Goal: Task Accomplishment & Management: Manage account settings

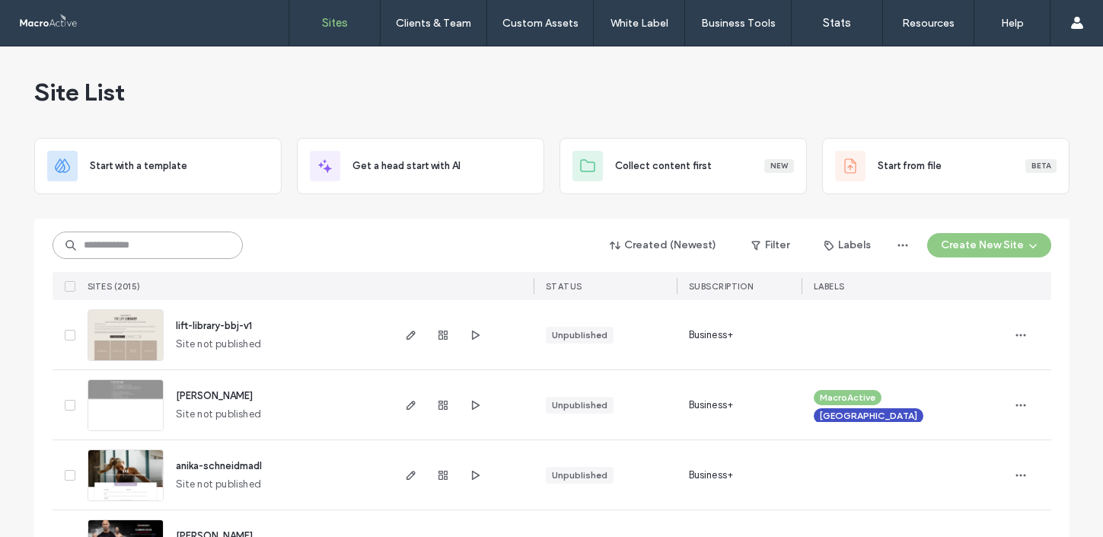
click at [72, 241] on input at bounding box center [148, 244] width 190 height 27
type input "****"
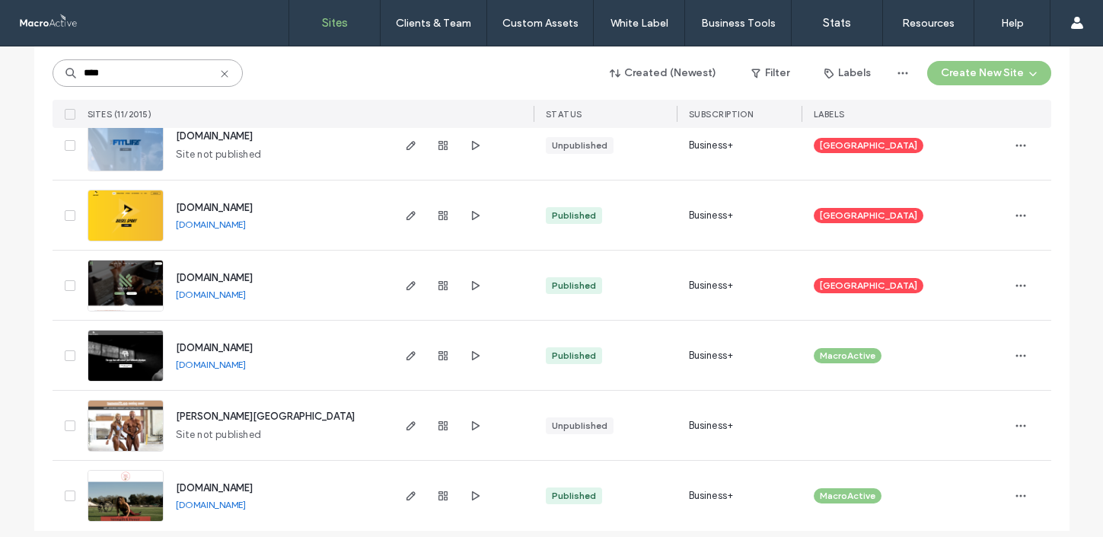
scroll to position [552, 0]
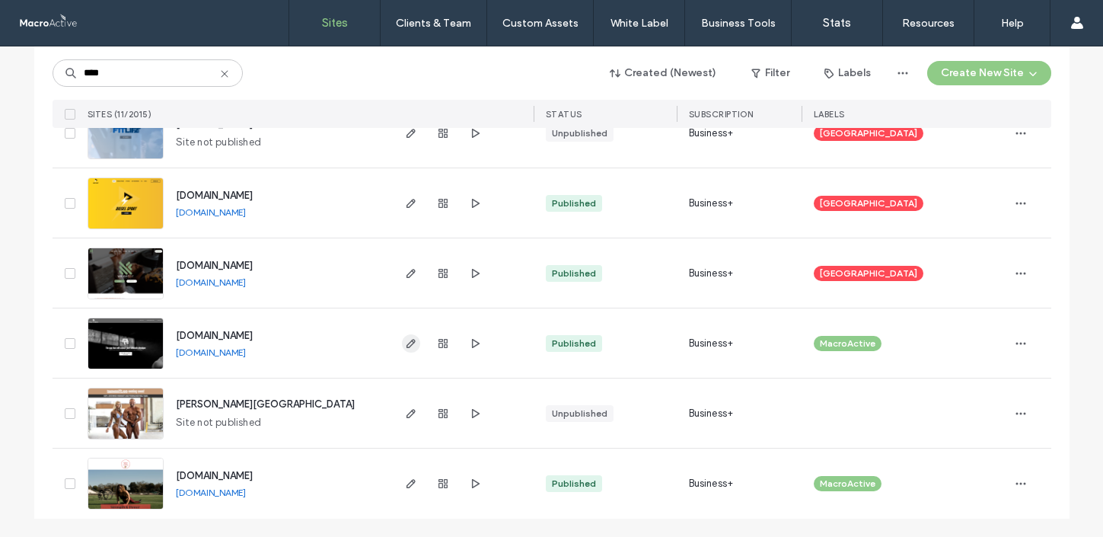
click at [405, 348] on icon "button" at bounding box center [411, 343] width 12 height 12
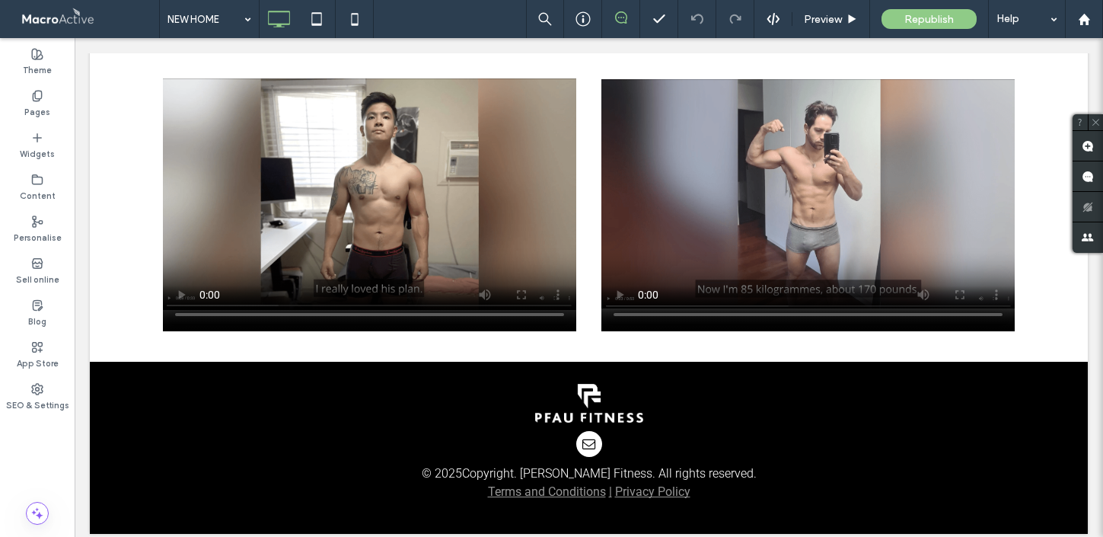
scroll to position [6183, 0]
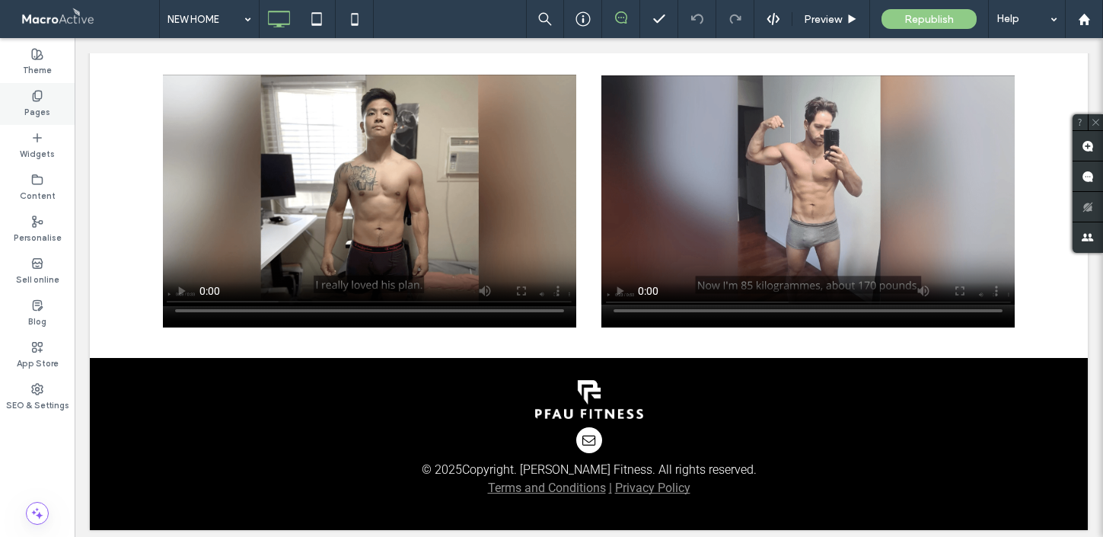
click at [40, 107] on label "Pages" at bounding box center [37, 110] width 26 height 17
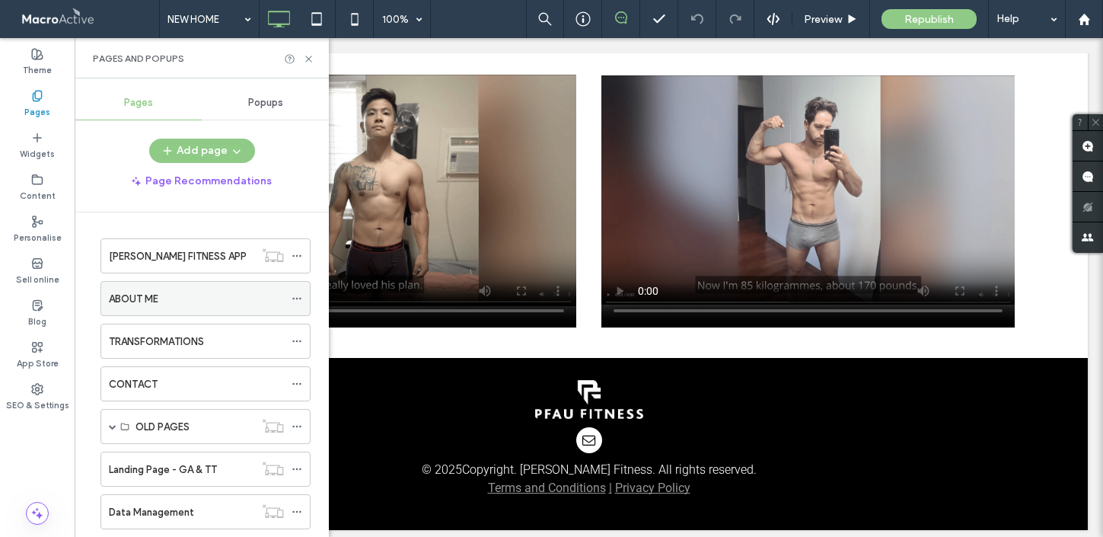
click at [171, 297] on div "ABOUT ME" at bounding box center [196, 299] width 175 height 16
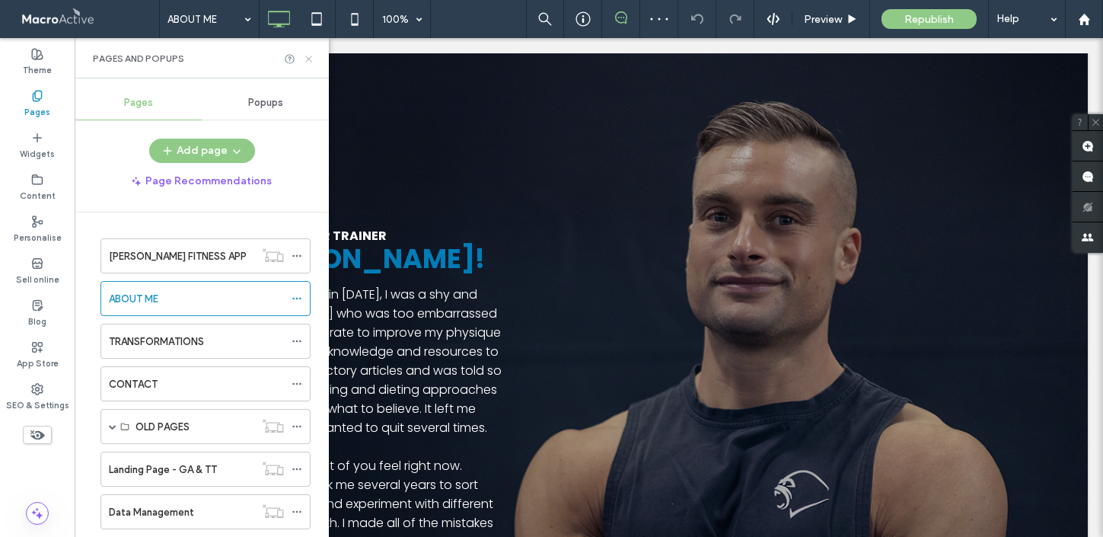
click at [308, 54] on icon at bounding box center [308, 58] width 11 height 11
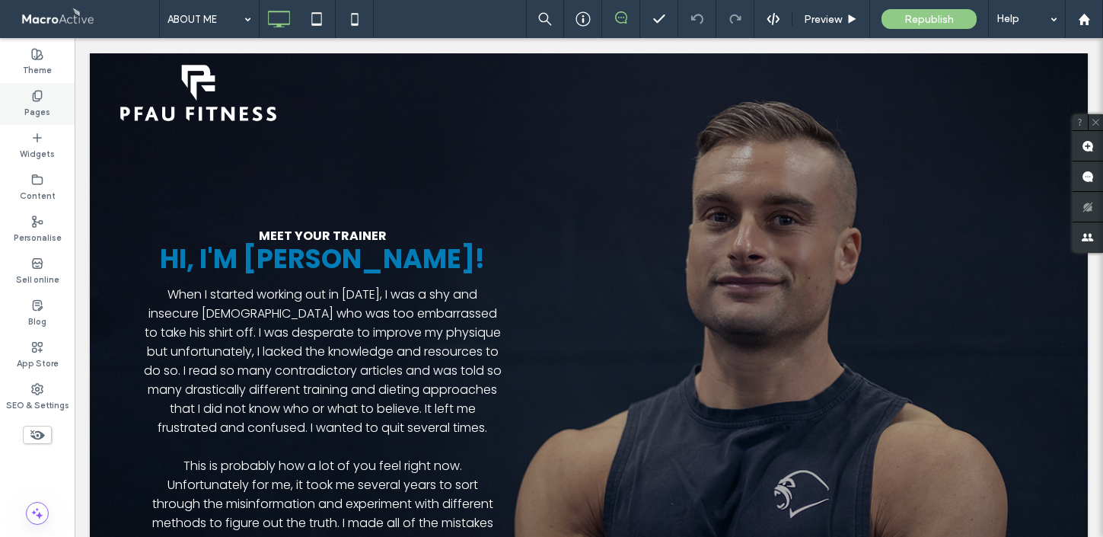
click at [37, 111] on label "Pages" at bounding box center [37, 110] width 26 height 17
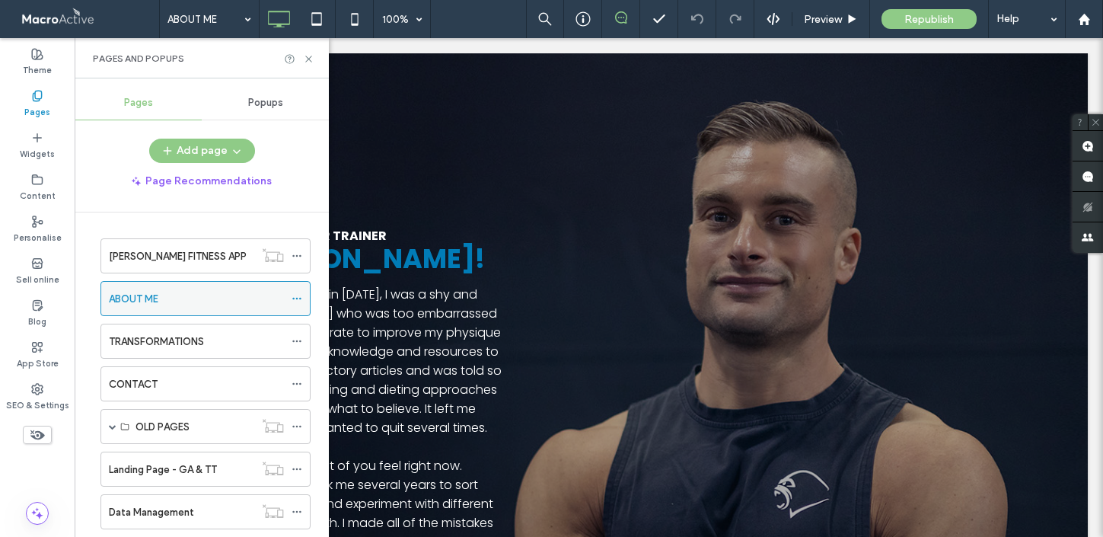
click at [300, 297] on icon at bounding box center [297, 298] width 11 height 11
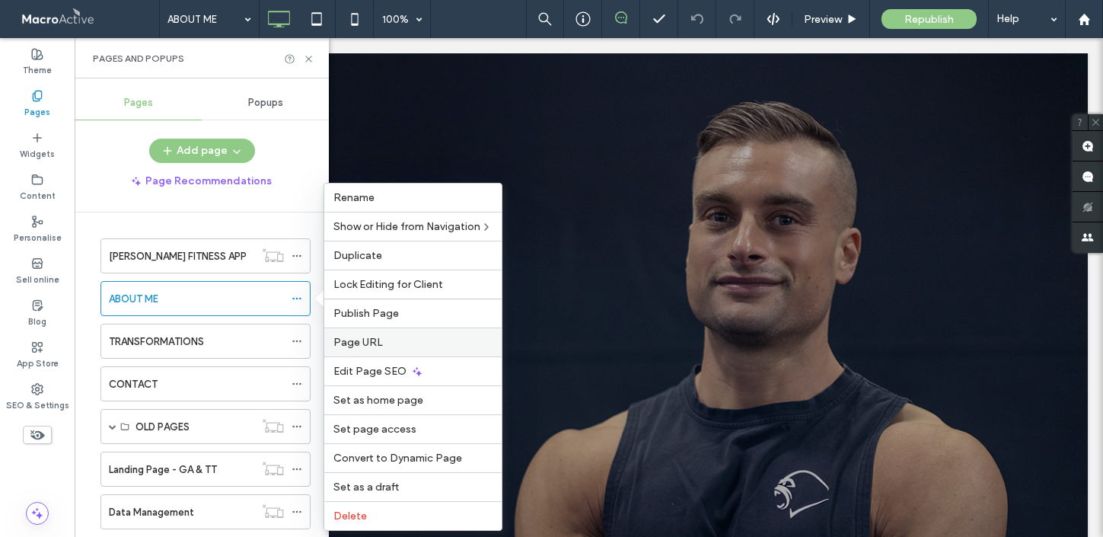
click at [399, 343] on label "Page URL" at bounding box center [412, 342] width 159 height 13
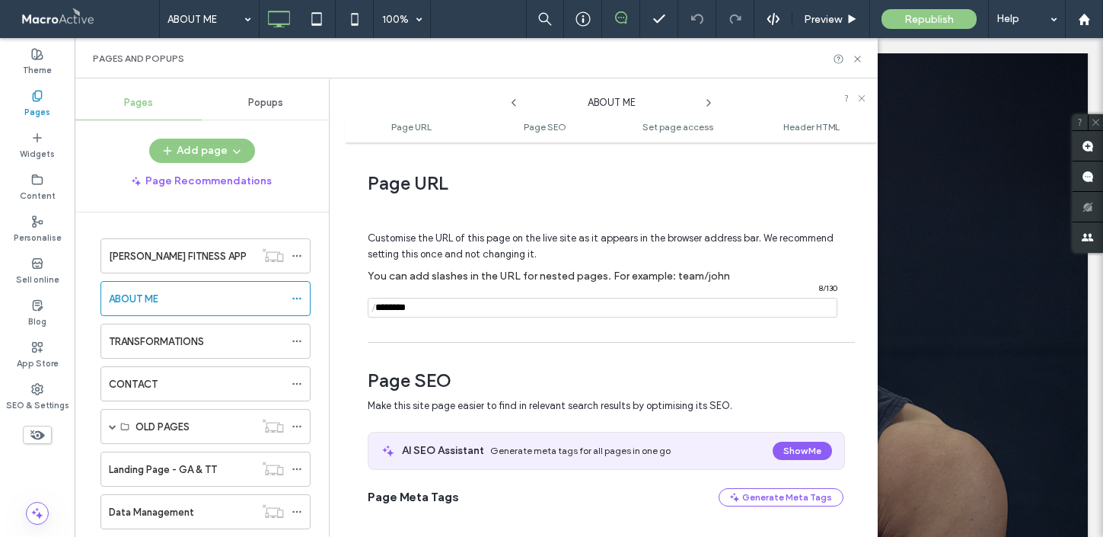
drag, startPoint x: 431, startPoint y: 309, endPoint x: 359, endPoint y: 309, distance: 72.3
click at [359, 309] on div "Page URL Customise the URL of this page on the live site as it appears in the b…" at bounding box center [611, 339] width 533 height 379
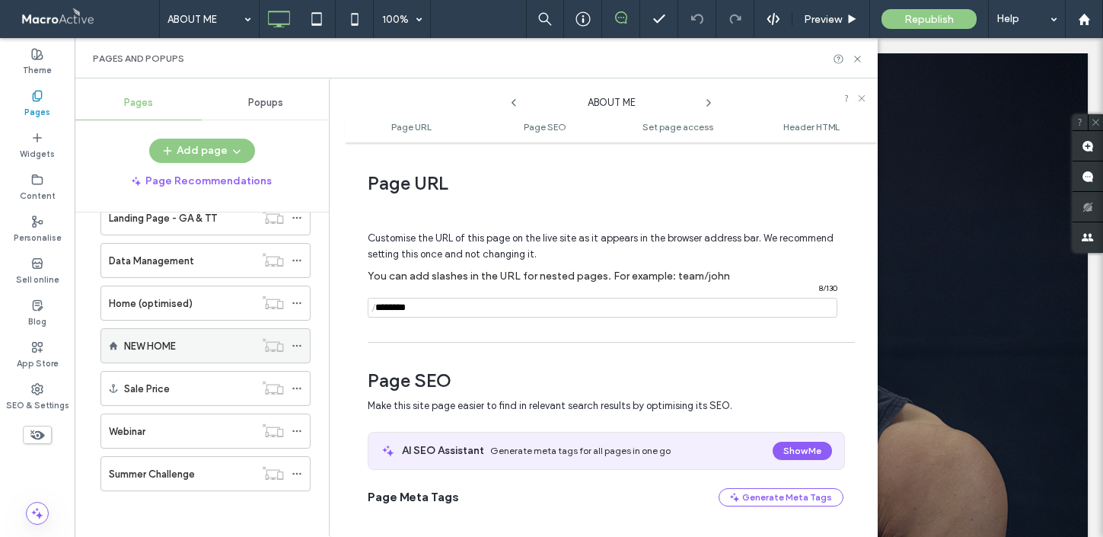
click at [217, 349] on div "NEW HOME" at bounding box center [189, 346] width 130 height 16
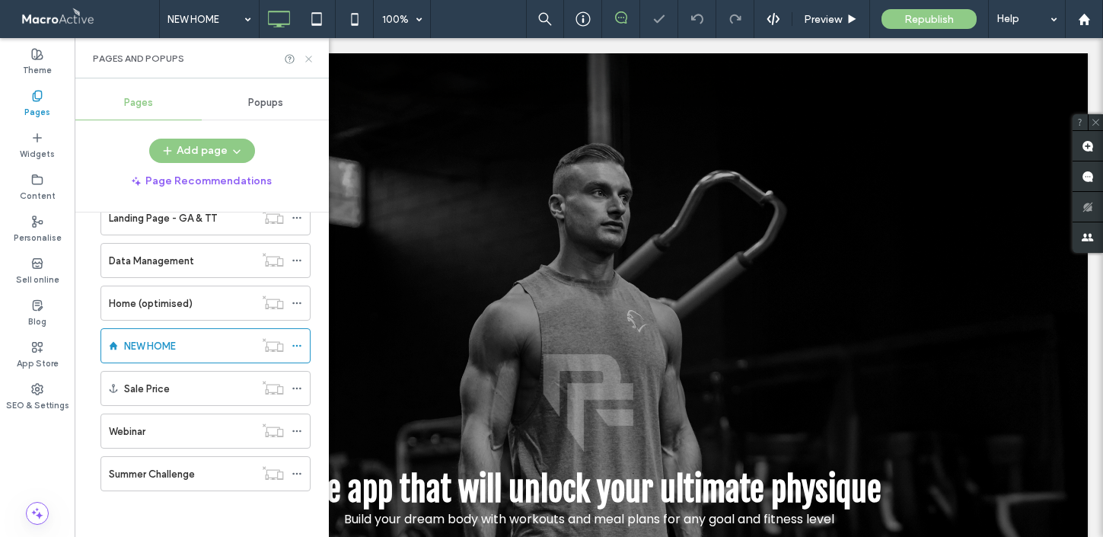
click at [311, 56] on icon at bounding box center [308, 58] width 11 height 11
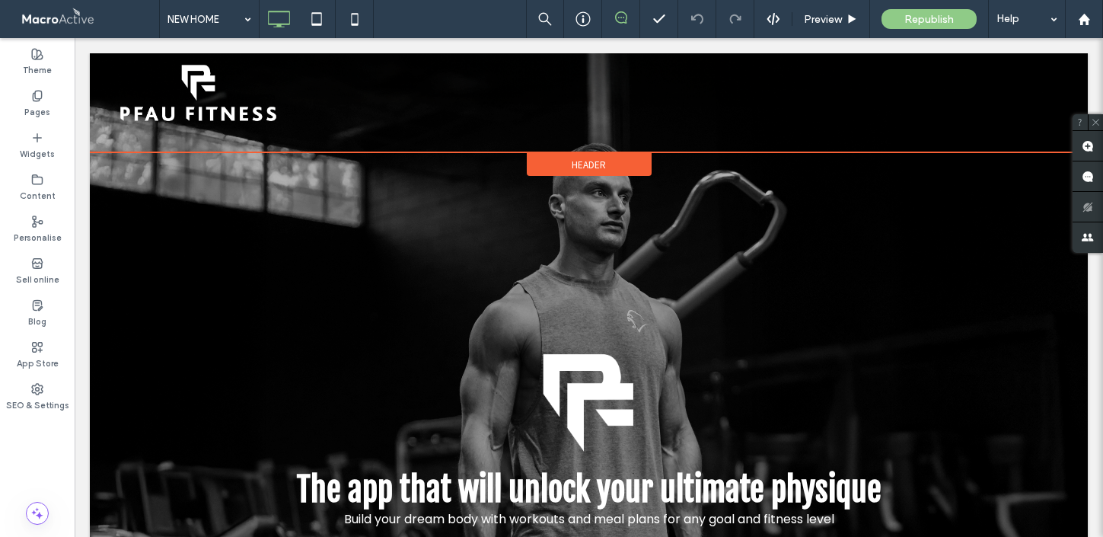
click at [595, 164] on span "Header" at bounding box center [589, 164] width 34 height 13
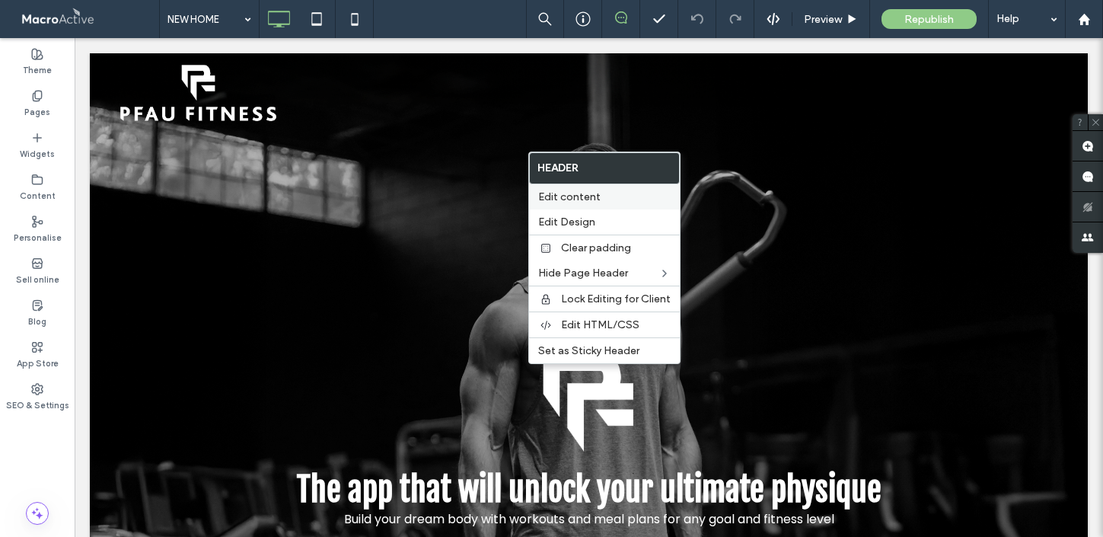
click at [605, 195] on label "Edit content" at bounding box center [604, 196] width 132 height 13
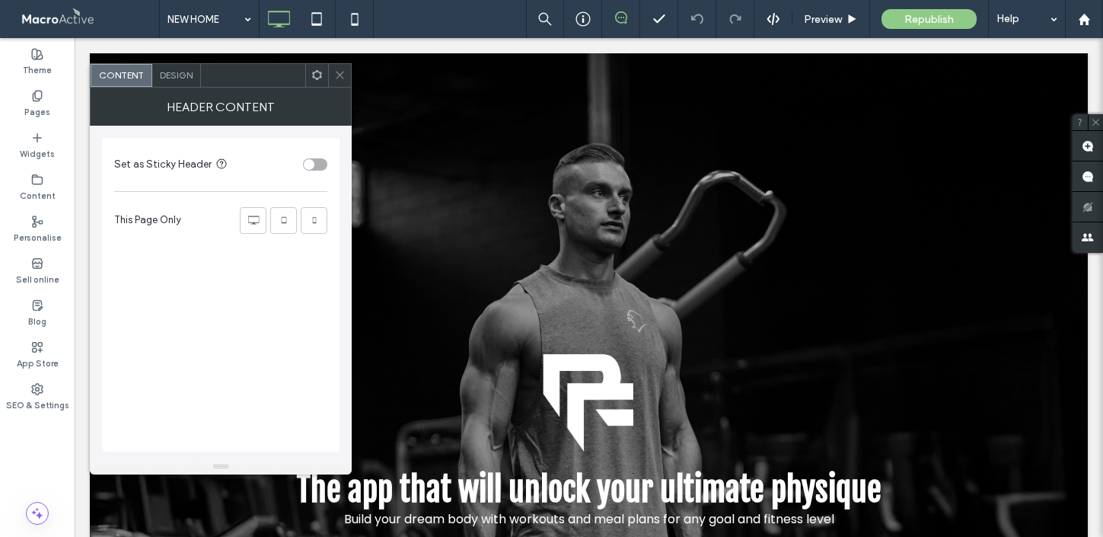
click at [180, 74] on span "Design" at bounding box center [176, 74] width 33 height 11
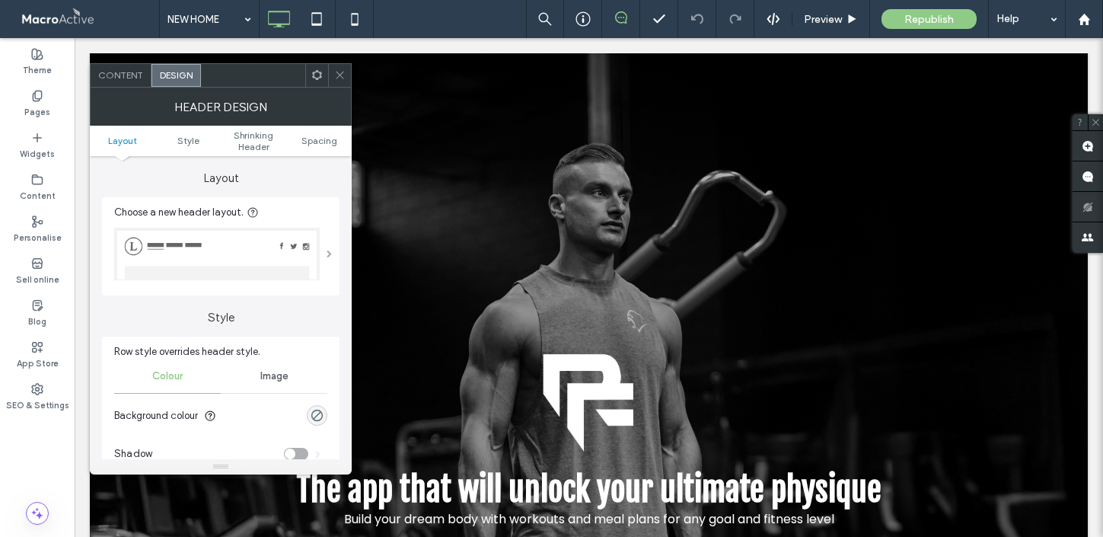
click at [328, 254] on span at bounding box center [329, 254] width 5 height 8
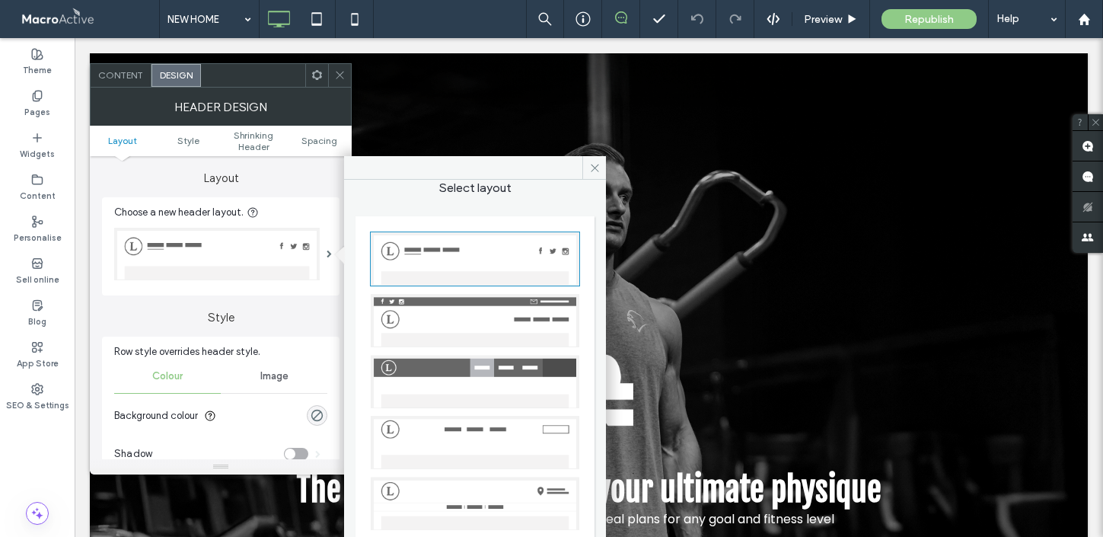
scroll to position [14, 0]
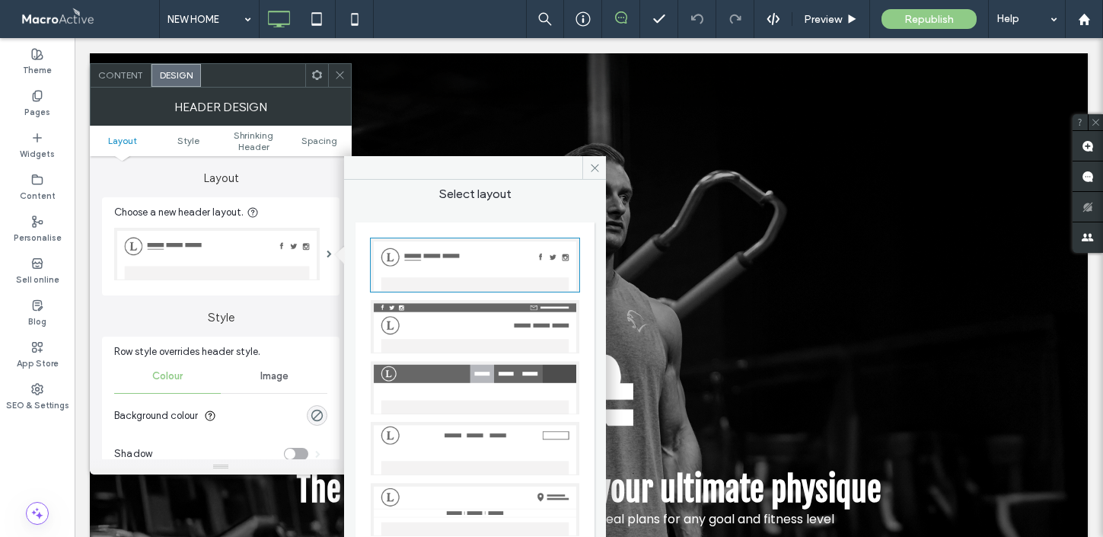
click at [432, 387] on img at bounding box center [475, 387] width 209 height 53
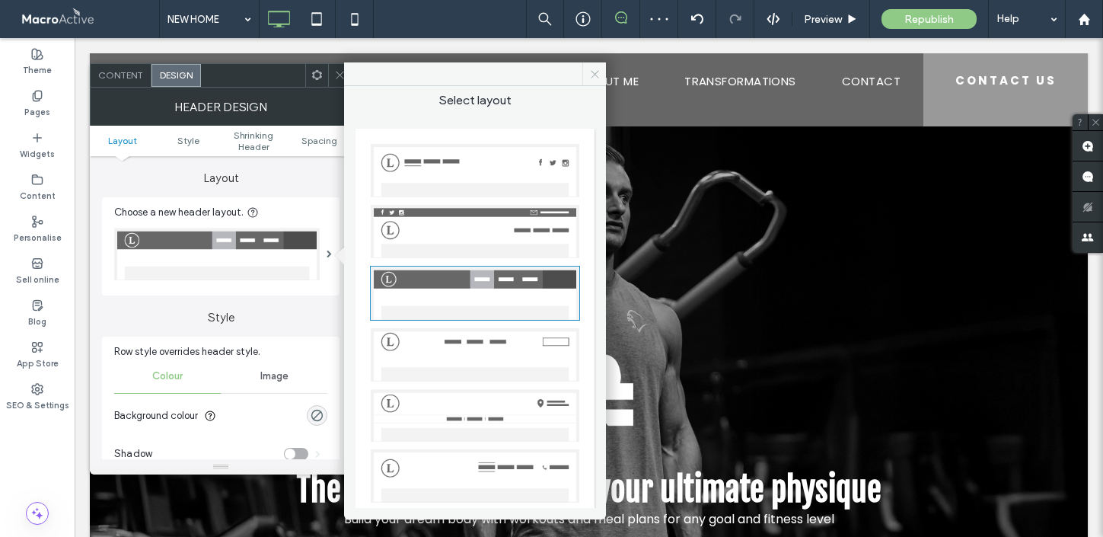
click at [598, 75] on icon at bounding box center [594, 74] width 11 height 11
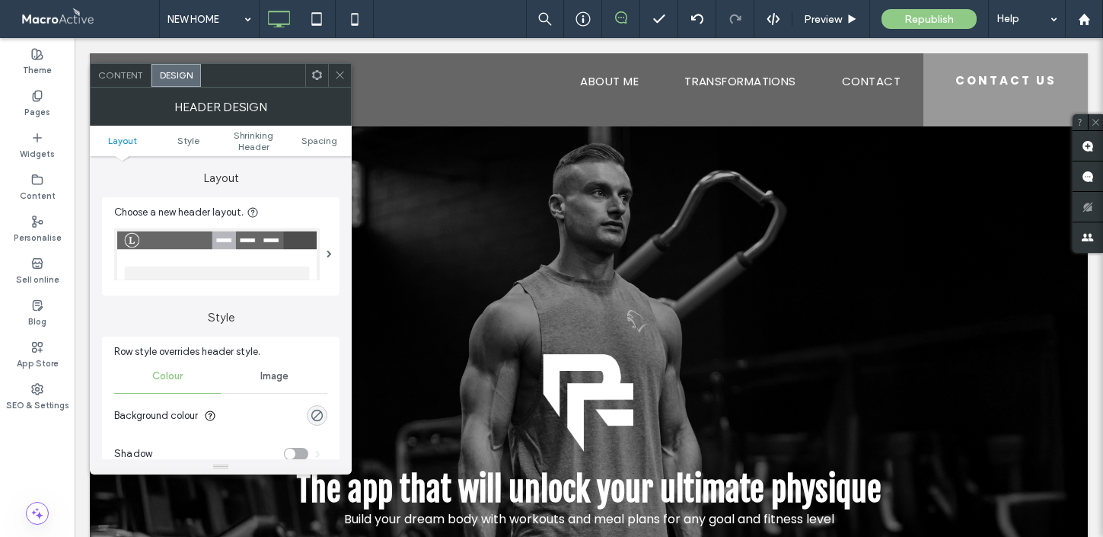
click at [339, 83] on span at bounding box center [339, 75] width 11 height 23
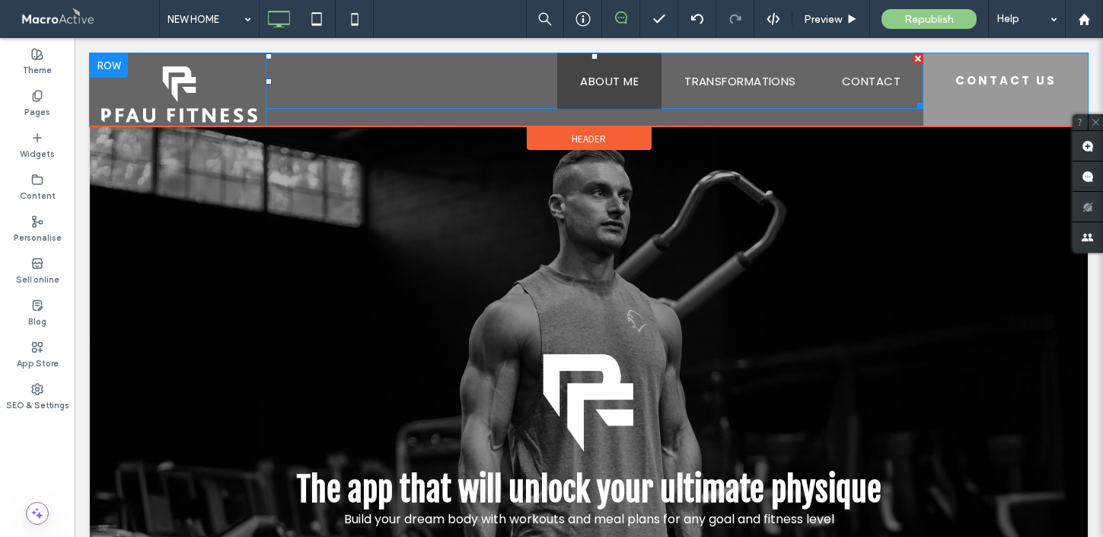
click at [627, 81] on span "ABOUT ME" at bounding box center [609, 81] width 59 height 18
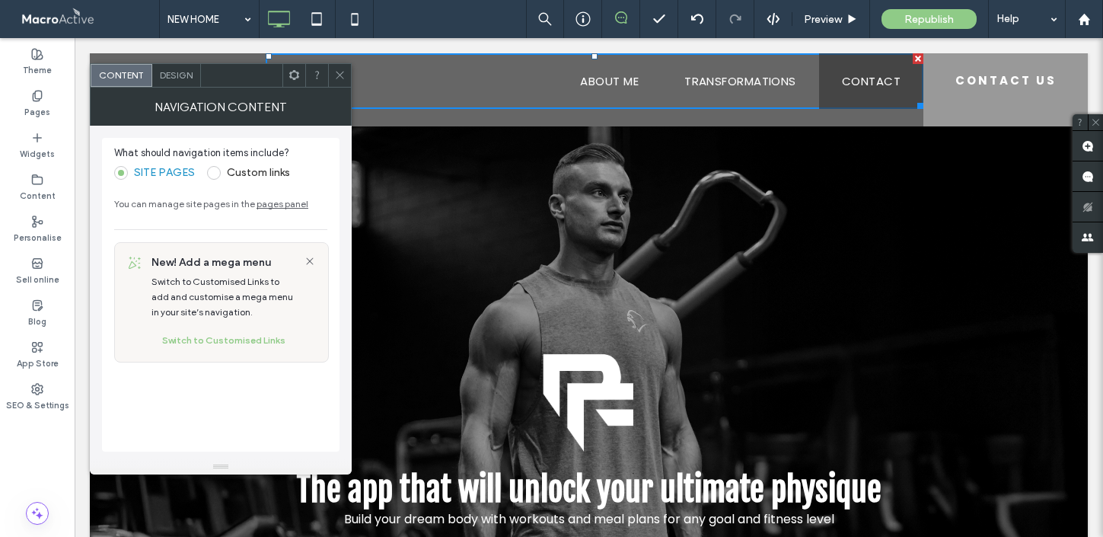
click at [905, 91] on link "CONTACT" at bounding box center [871, 81] width 104 height 56
click at [345, 77] on icon at bounding box center [339, 74] width 11 height 11
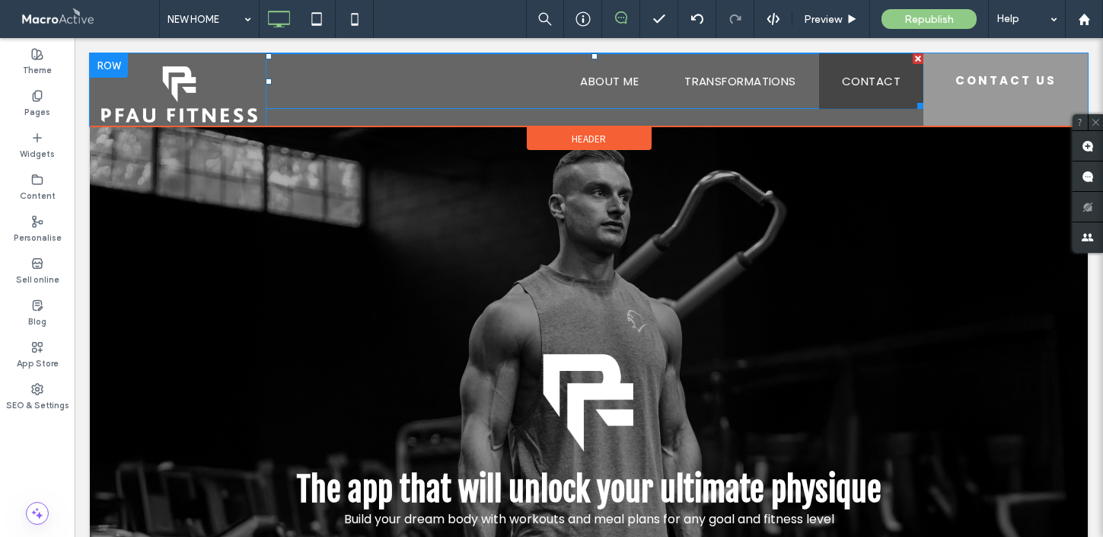
click at [878, 88] on span "CONTACT" at bounding box center [871, 81] width 59 height 18
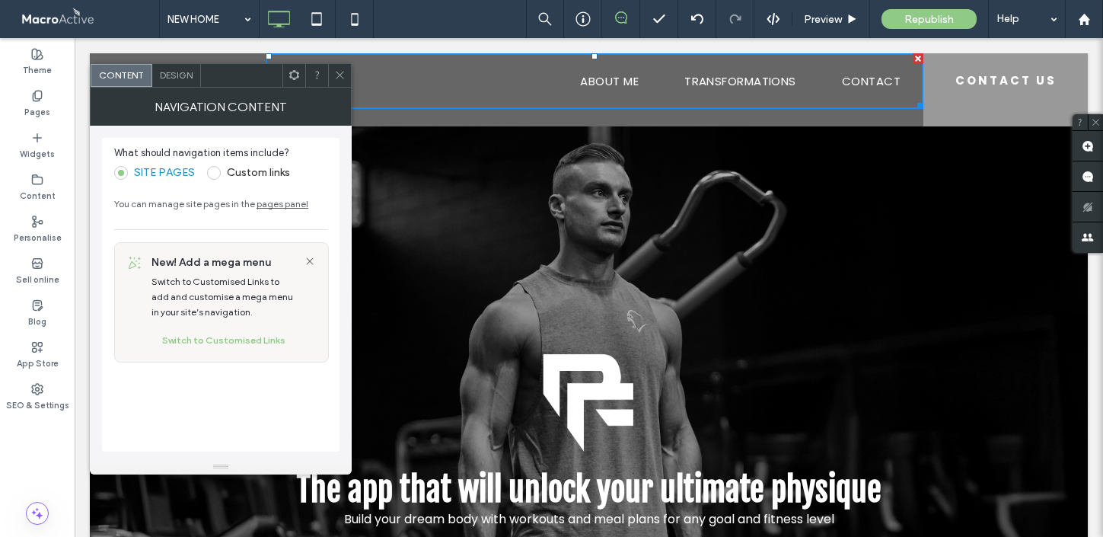
click at [299, 83] on span at bounding box center [294, 75] width 11 height 23
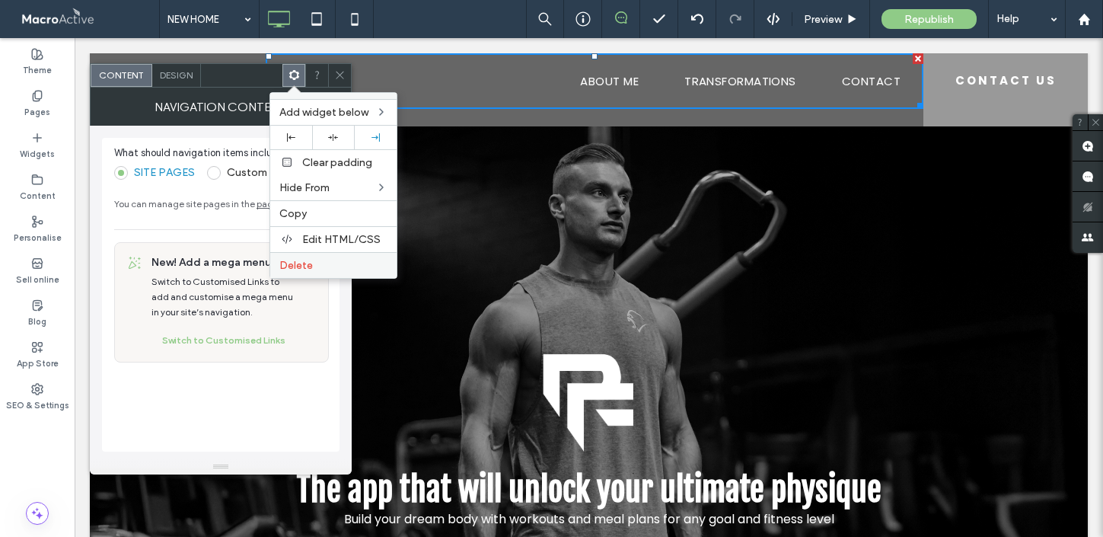
click at [307, 268] on span "Delete" at bounding box center [295, 265] width 33 height 13
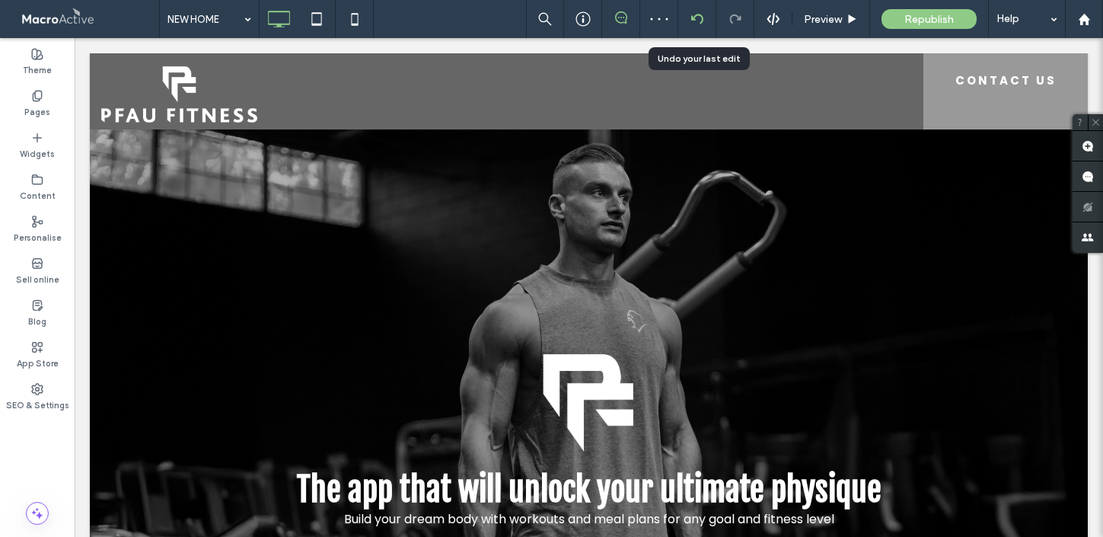
click at [693, 18] on use at bounding box center [696, 19] width 12 height 10
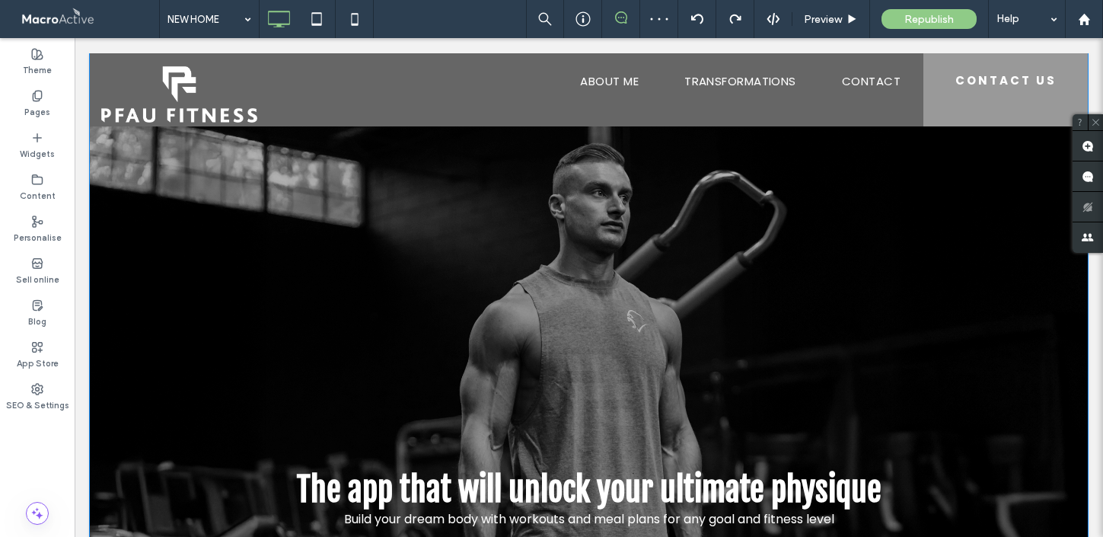
scroll to position [0, 0]
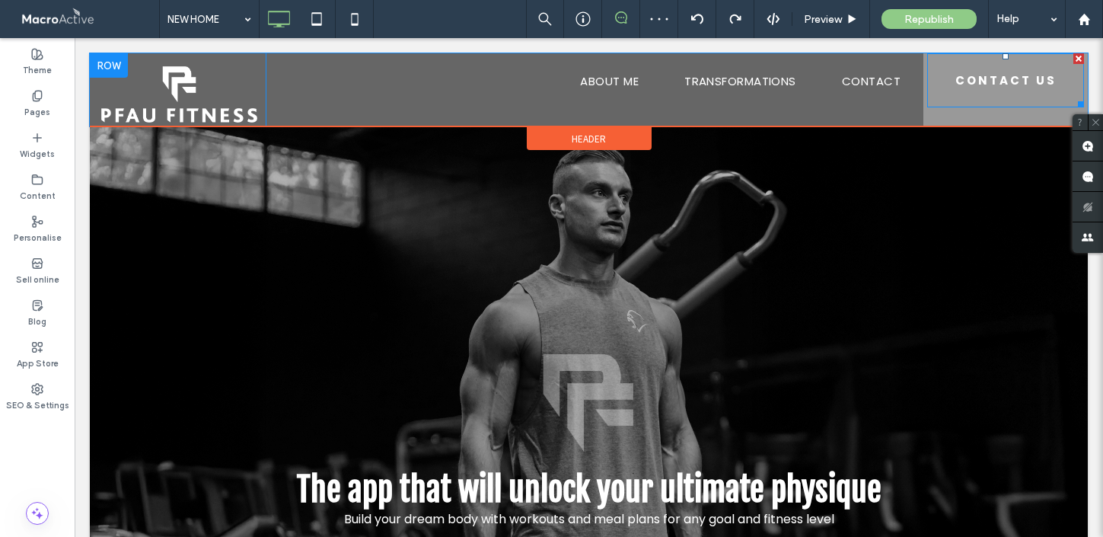
click at [1079, 59] on div at bounding box center [1078, 58] width 11 height 11
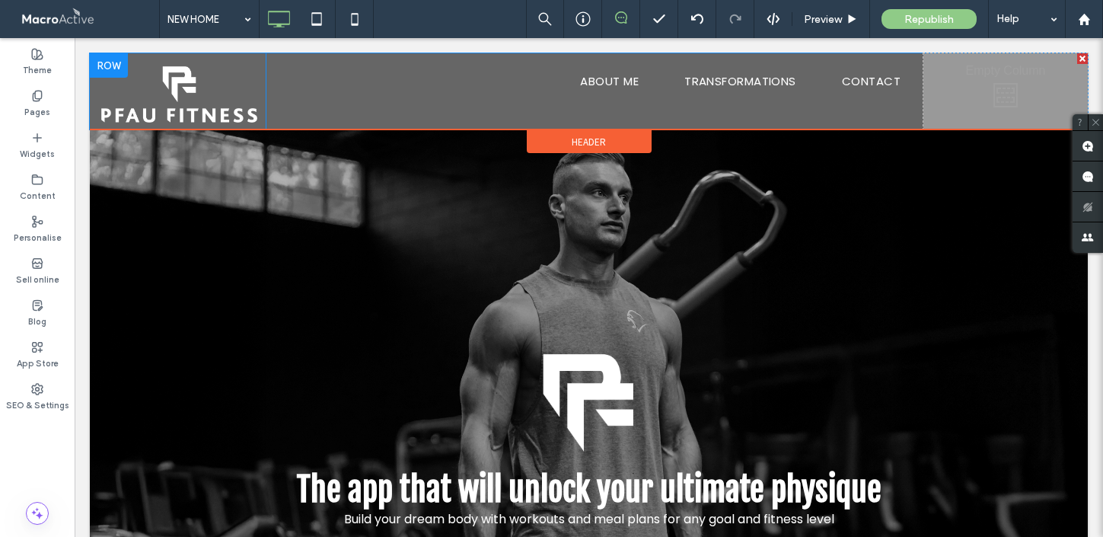
click at [1083, 59] on div at bounding box center [1082, 58] width 11 height 11
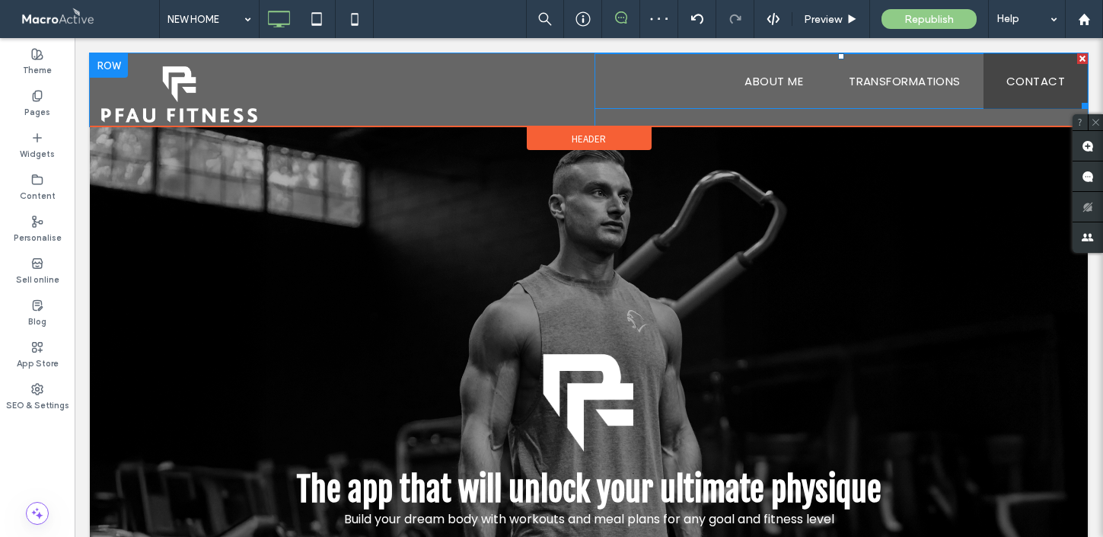
click at [1038, 83] on span "CONTACT" at bounding box center [1035, 81] width 59 height 18
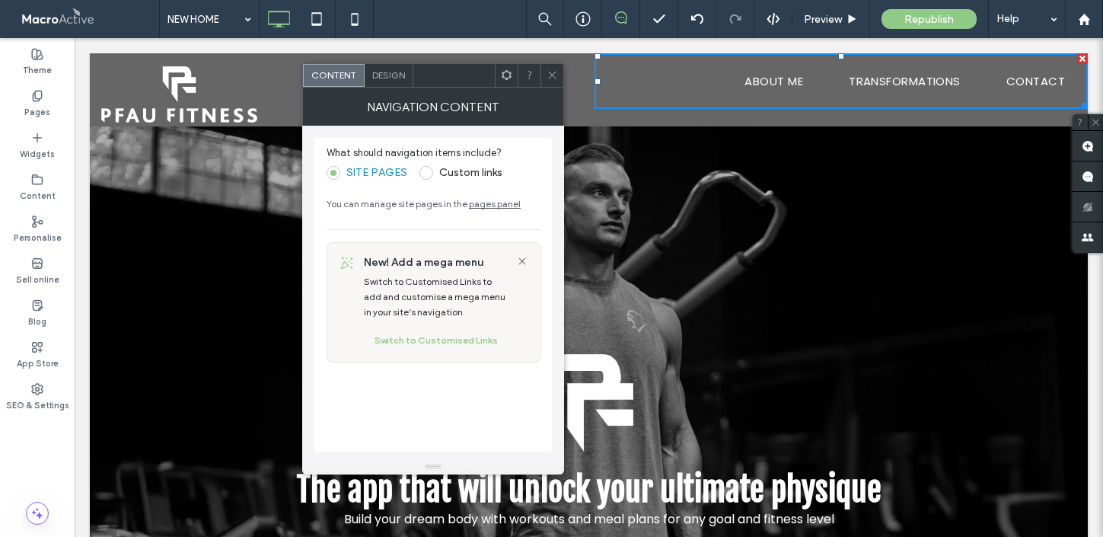
click at [554, 69] on span at bounding box center [552, 75] width 11 height 23
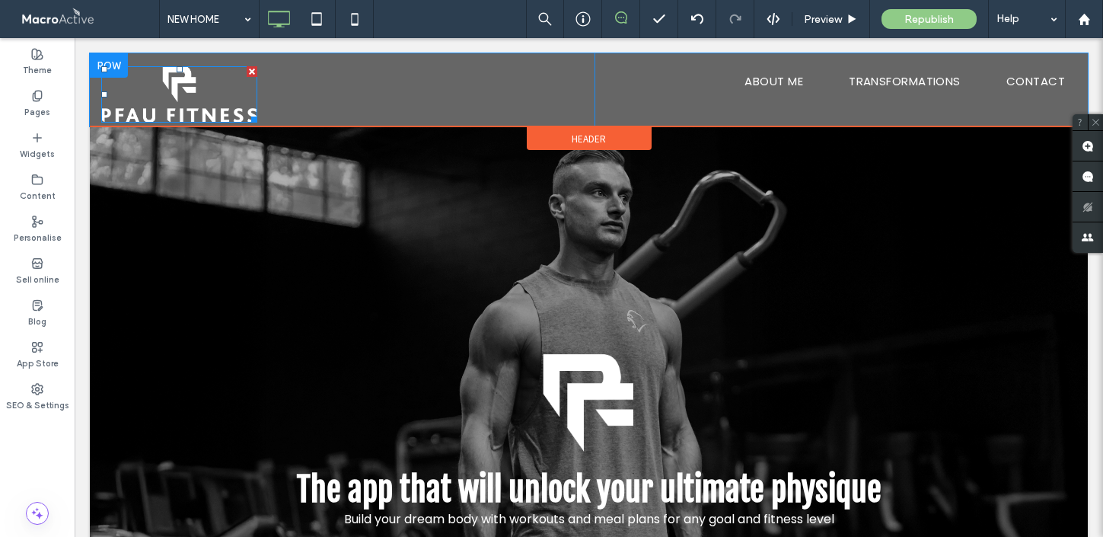
click at [203, 101] on img at bounding box center [179, 94] width 156 height 56
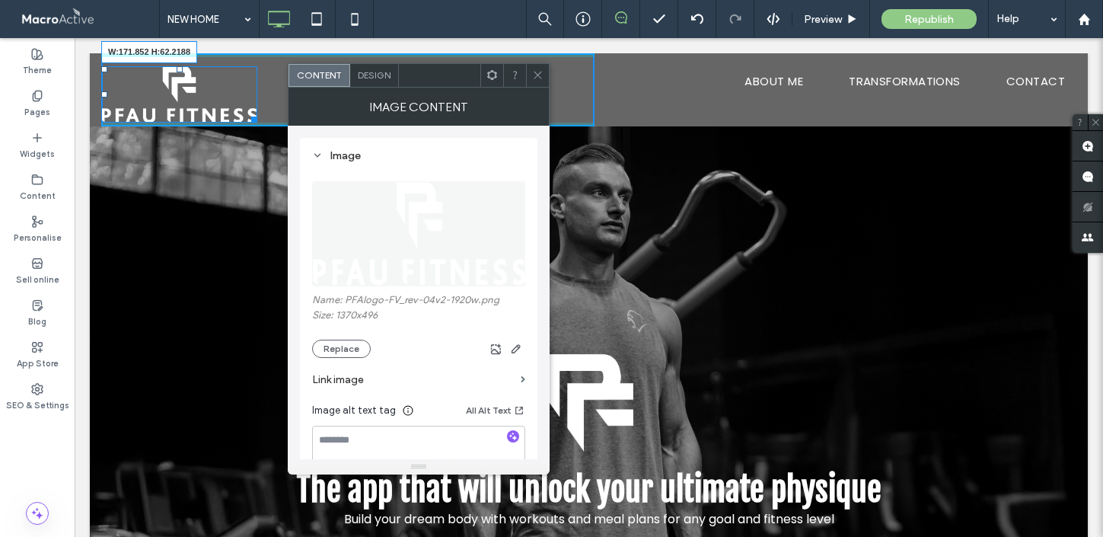
drag, startPoint x: 253, startPoint y: 116, endPoint x: 228, endPoint y: 108, distance: 26.5
click at [246, 111] on div at bounding box center [251, 116] width 11 height 11
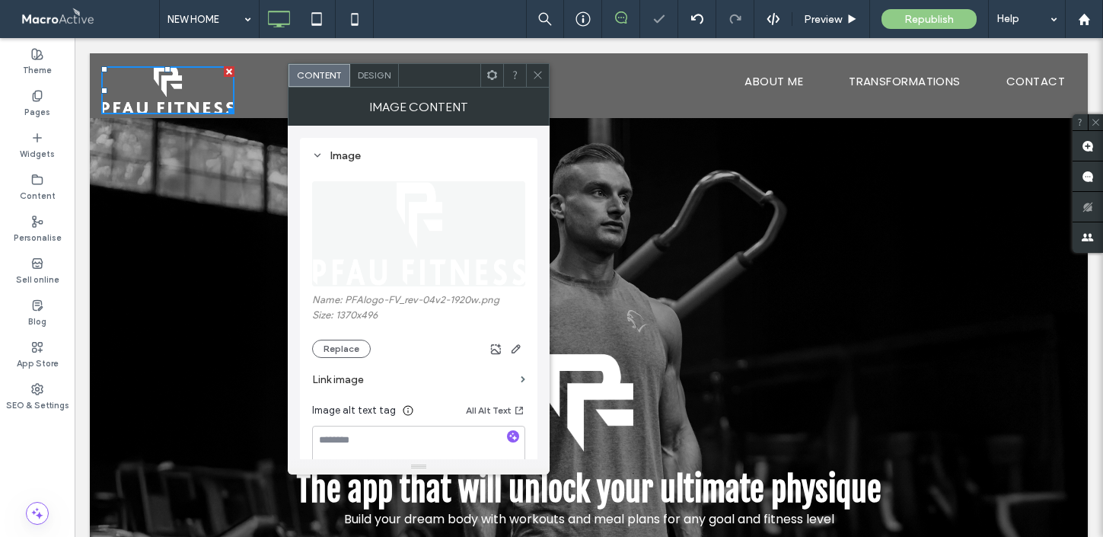
click at [250, 91] on div "Click To Paste" at bounding box center [347, 85] width 493 height 65
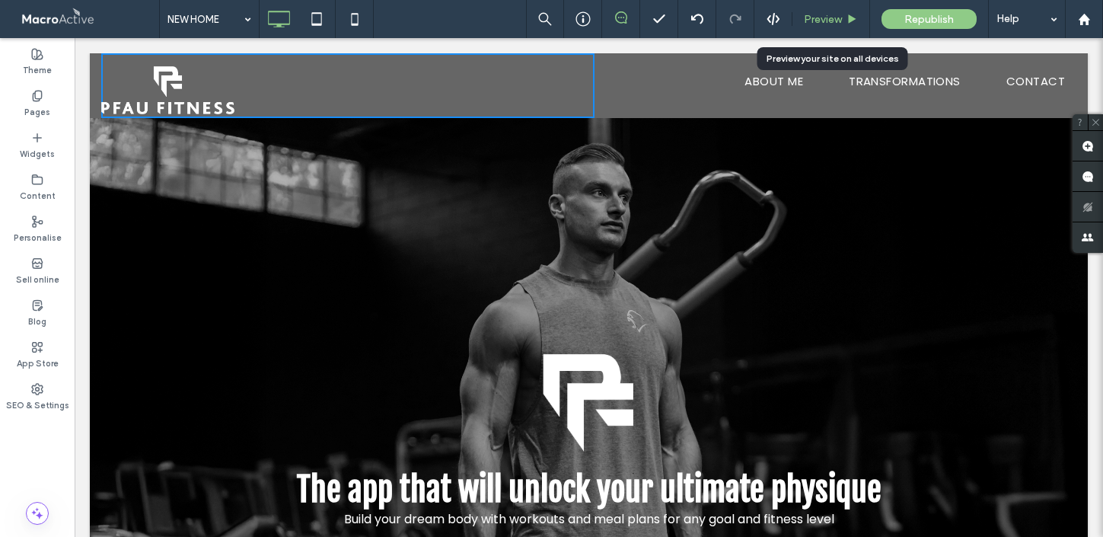
click at [840, 19] on span "Preview" at bounding box center [823, 19] width 38 height 13
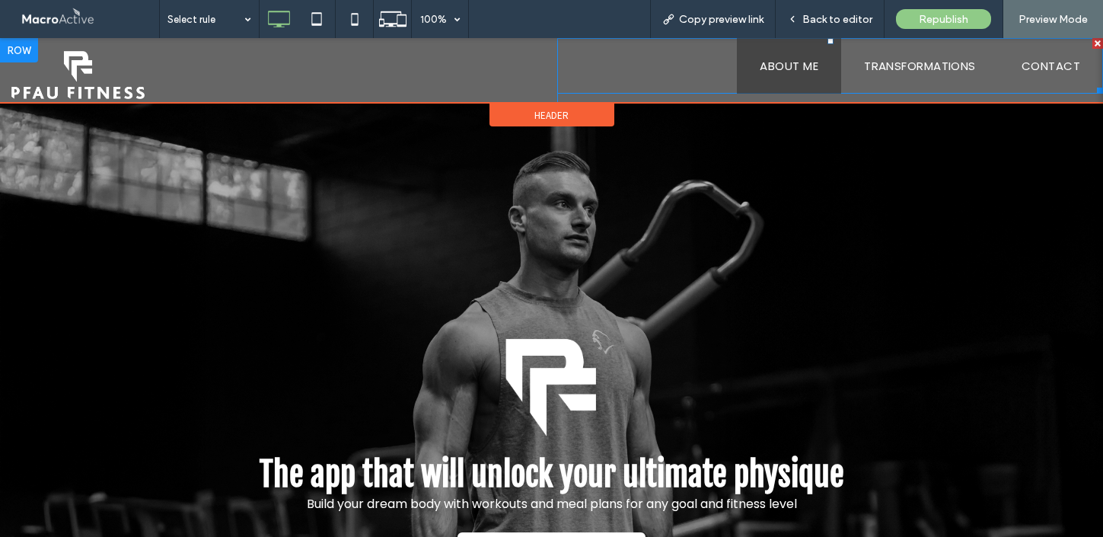
click at [796, 69] on span "ABOUT ME" at bounding box center [789, 66] width 59 height 18
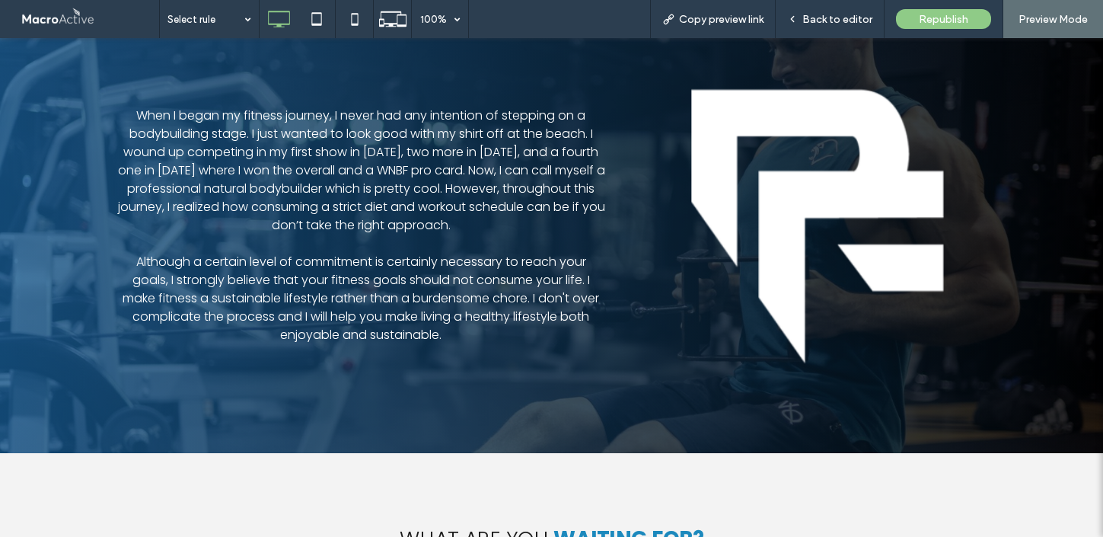
scroll to position [1720, 0]
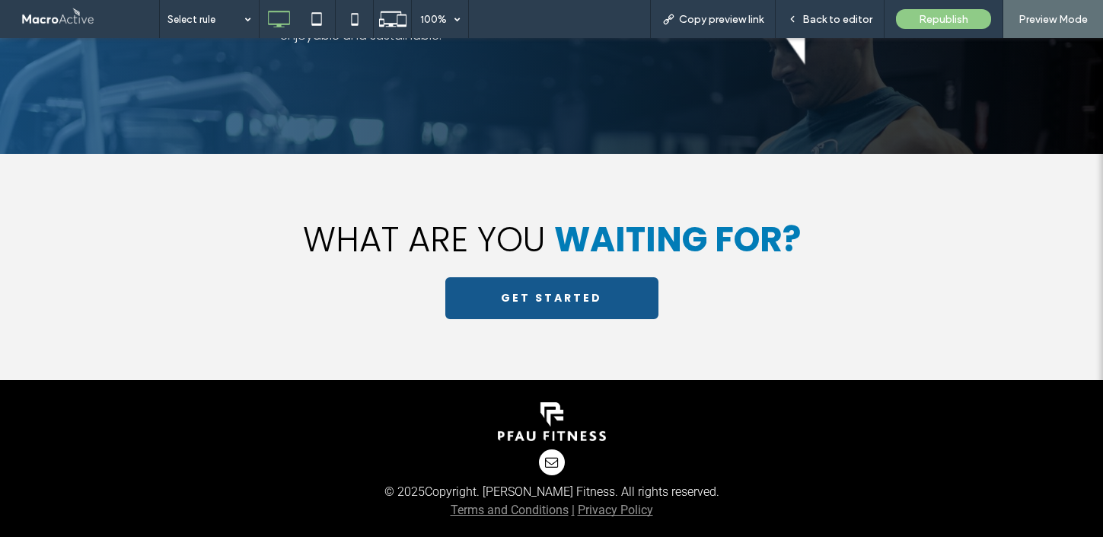
click at [556, 292] on span "GET STARTED" at bounding box center [551, 297] width 101 height 31
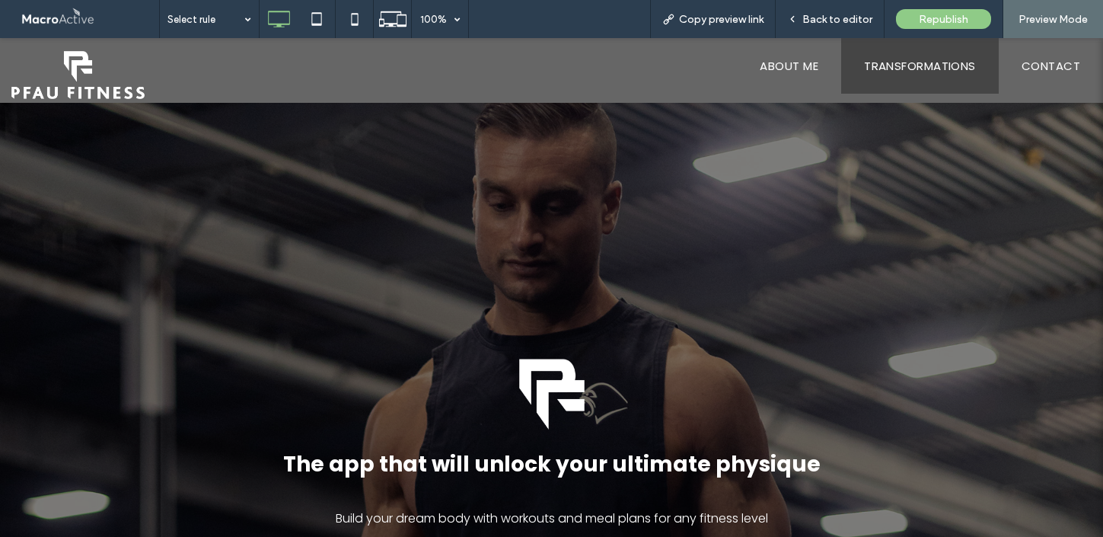
click at [925, 66] on span "TRANSFORMATIONS" at bounding box center [920, 66] width 112 height 18
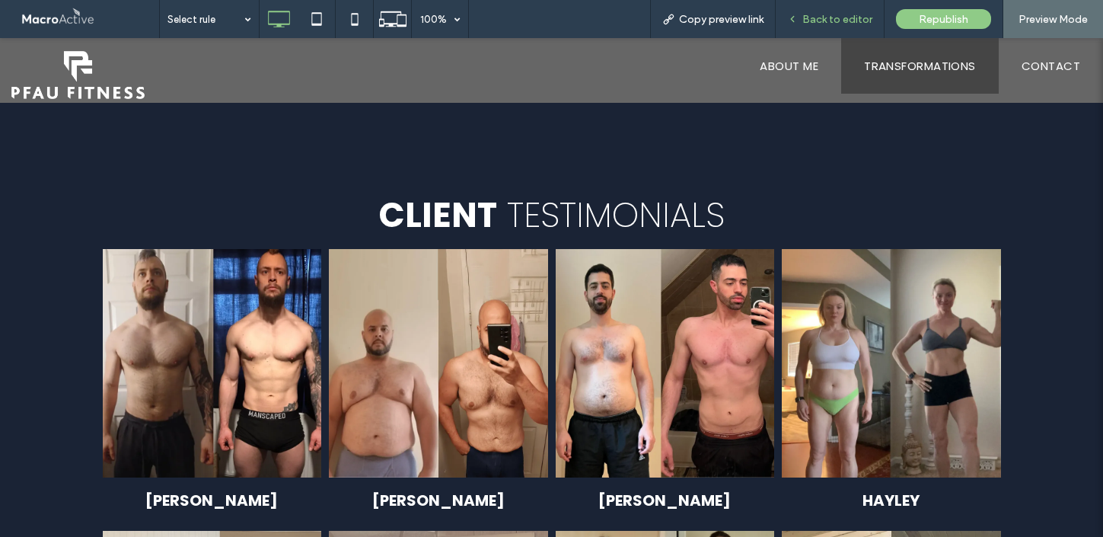
click at [827, 16] on span "Back to editor" at bounding box center [837, 19] width 70 height 13
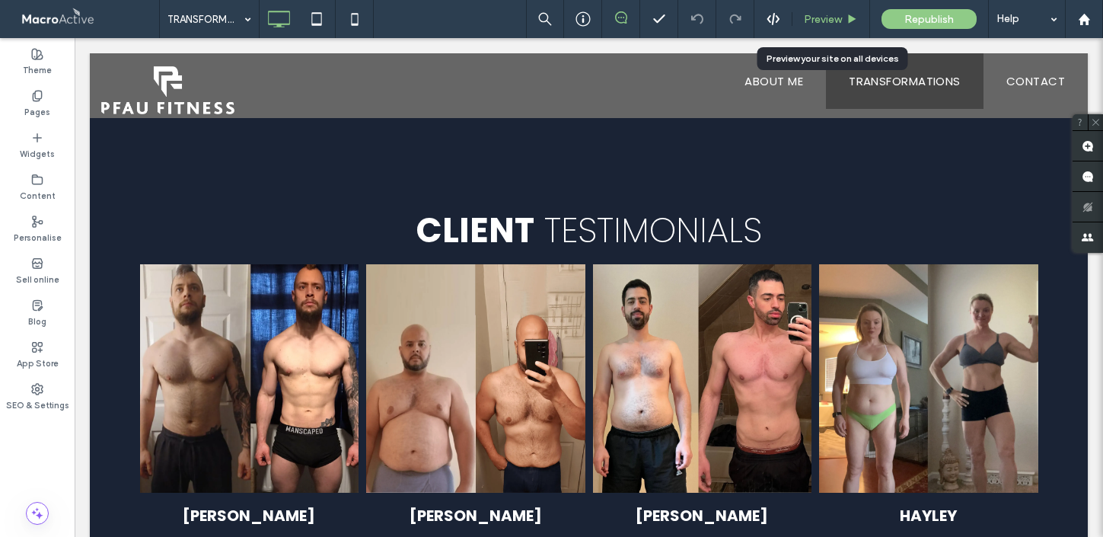
click at [843, 10] on div "Preview" at bounding box center [831, 19] width 78 height 38
click at [838, 20] on span "Preview" at bounding box center [823, 19] width 38 height 13
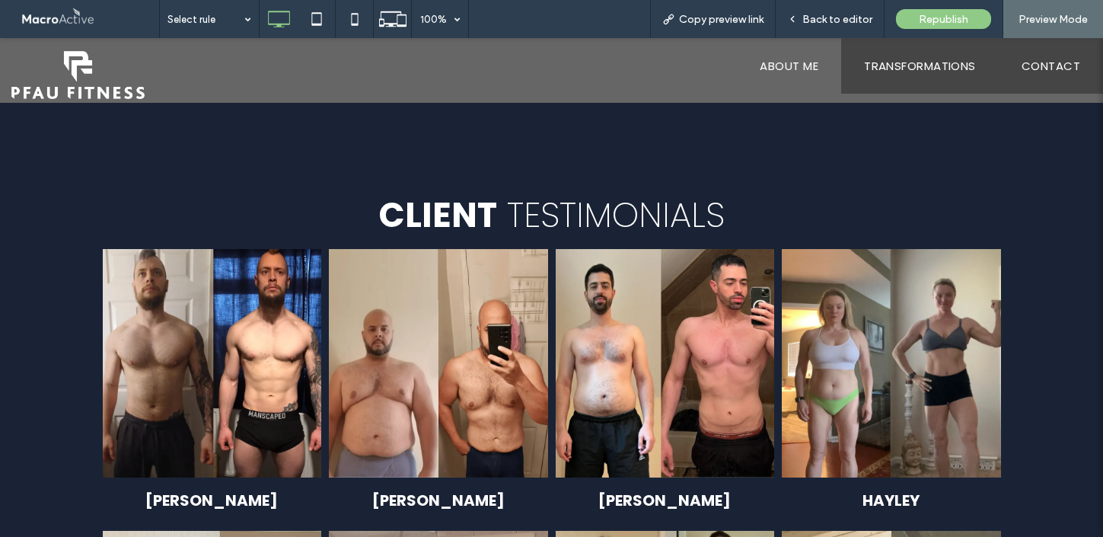
click at [1047, 61] on span "CONTACT" at bounding box center [1051, 66] width 59 height 18
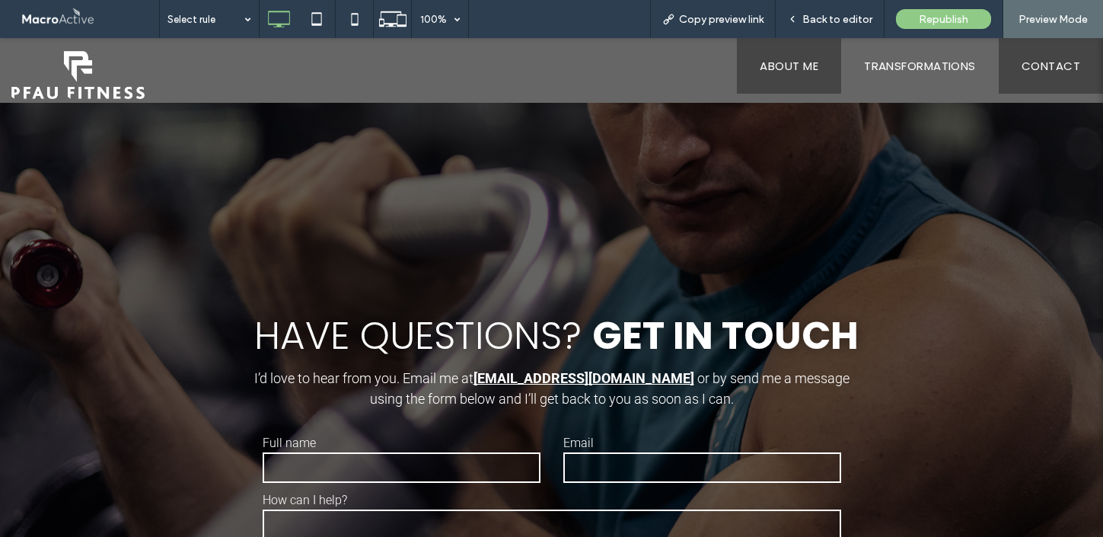
click at [781, 71] on span "ABOUT ME" at bounding box center [789, 66] width 59 height 18
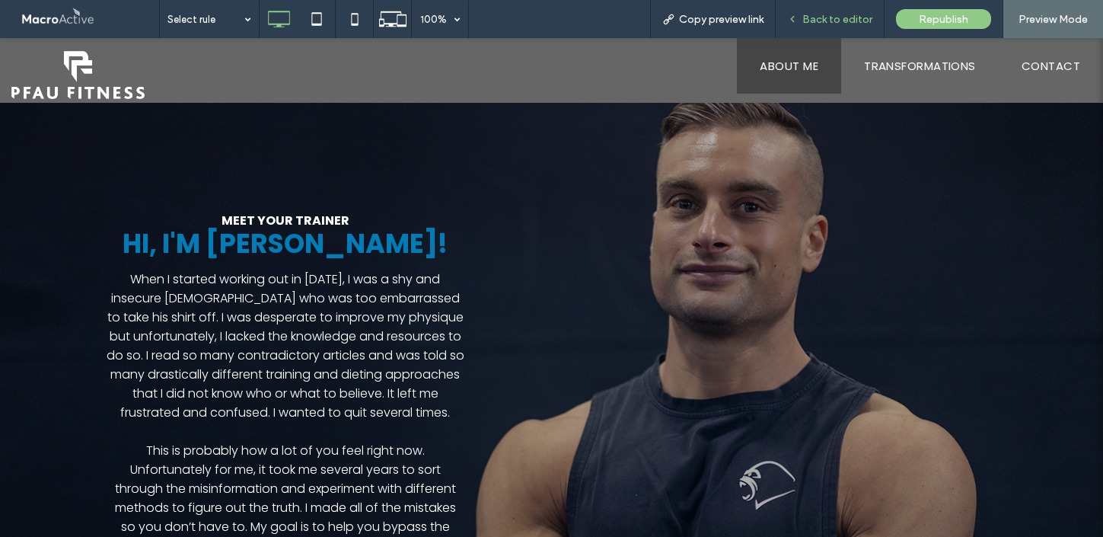
click at [835, 21] on span "Back to editor" at bounding box center [837, 19] width 70 height 13
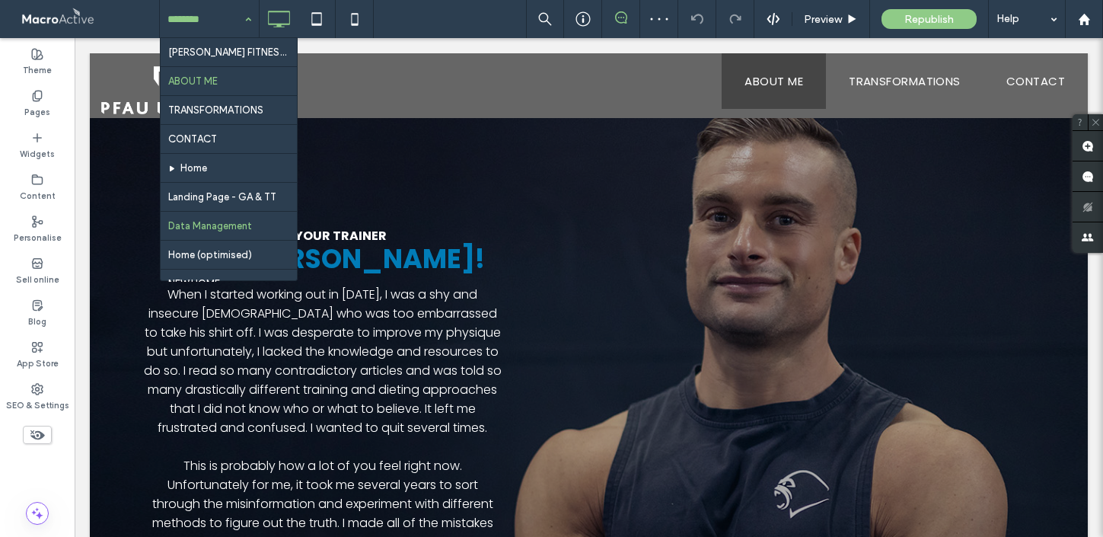
scroll to position [82, 0]
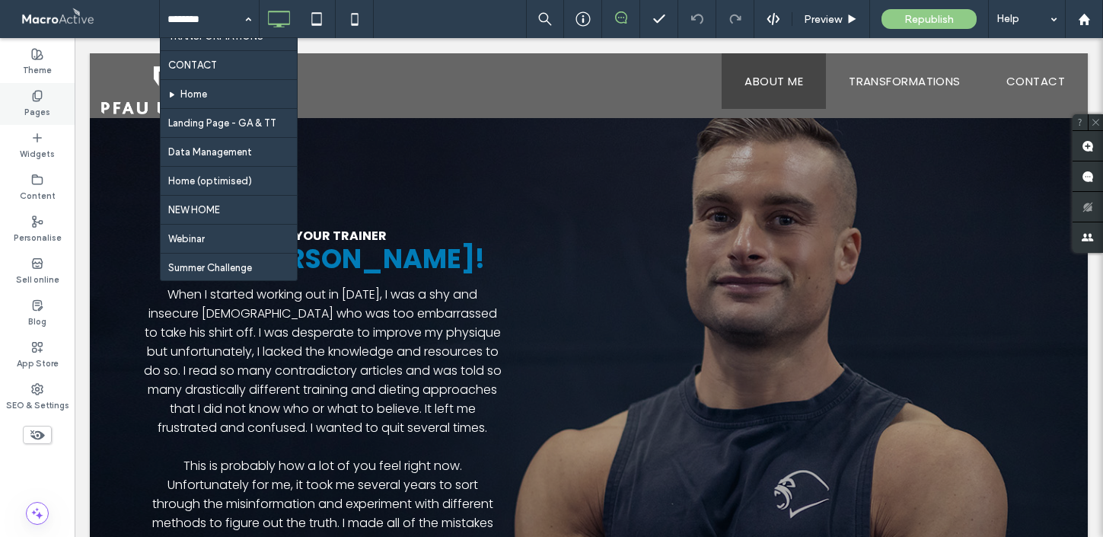
click at [32, 106] on label "Pages" at bounding box center [37, 110] width 26 height 17
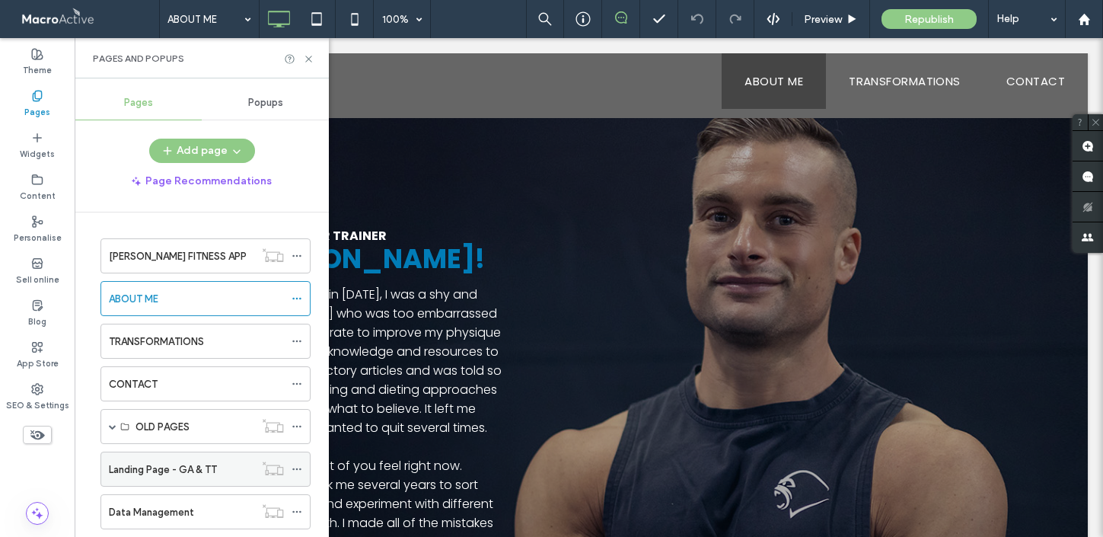
scroll to position [251, 0]
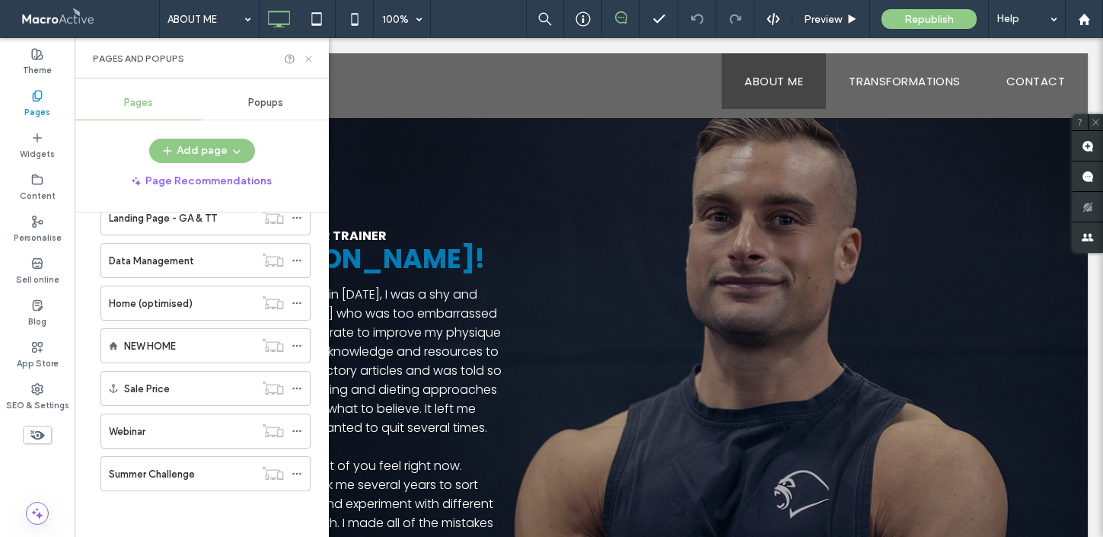
click at [308, 56] on icon at bounding box center [308, 58] width 11 height 11
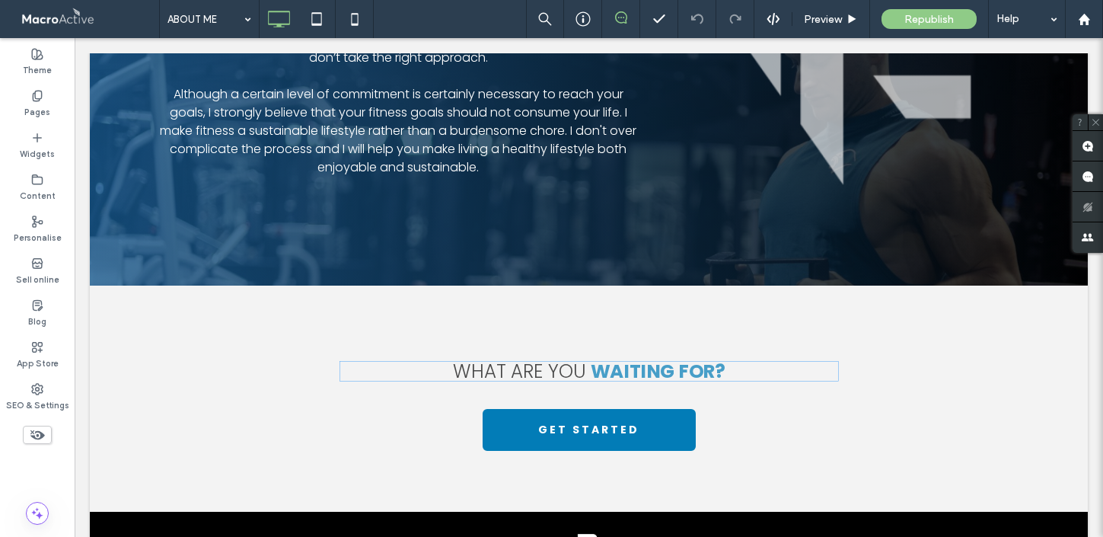
scroll to position [1739, 0]
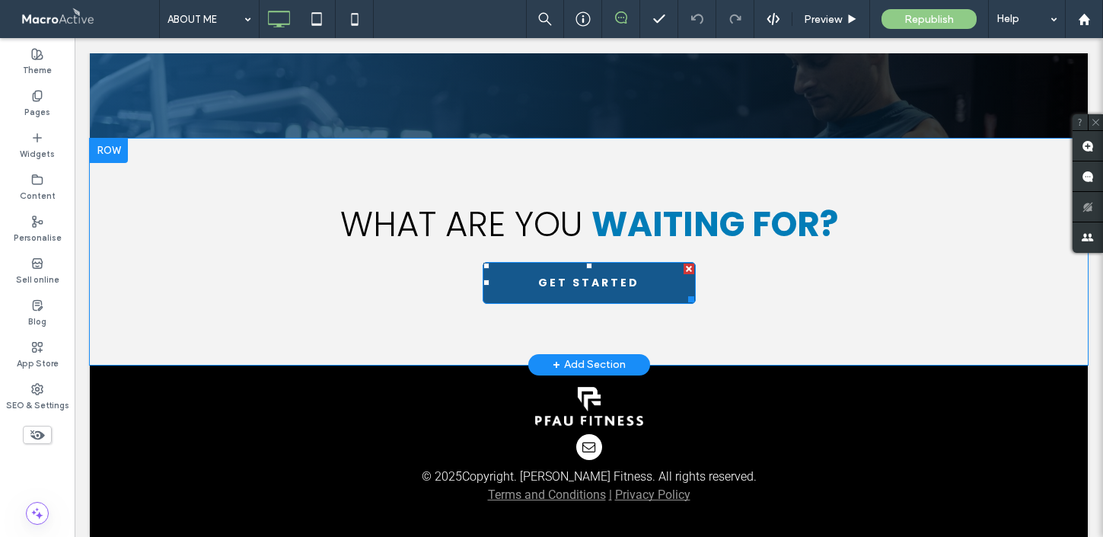
click at [603, 272] on span "GET STARTED" at bounding box center [588, 282] width 101 height 31
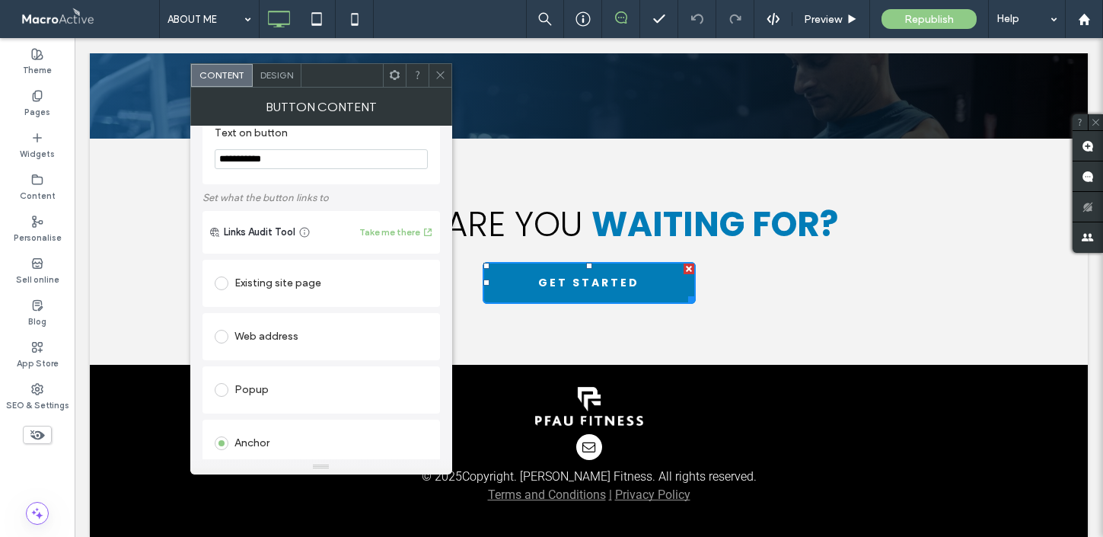
scroll to position [46, 0]
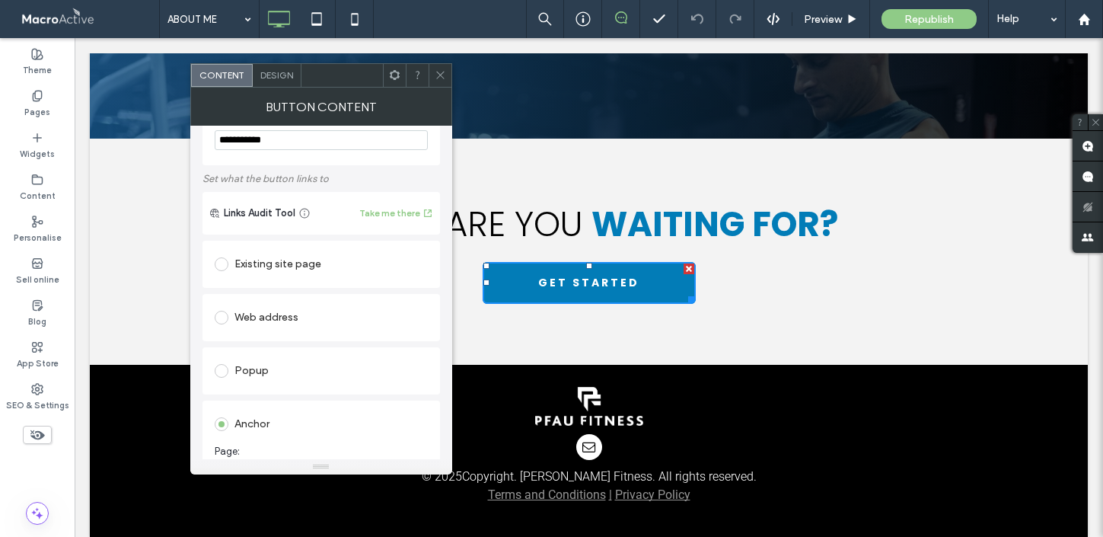
click at [217, 266] on span at bounding box center [222, 264] width 14 height 14
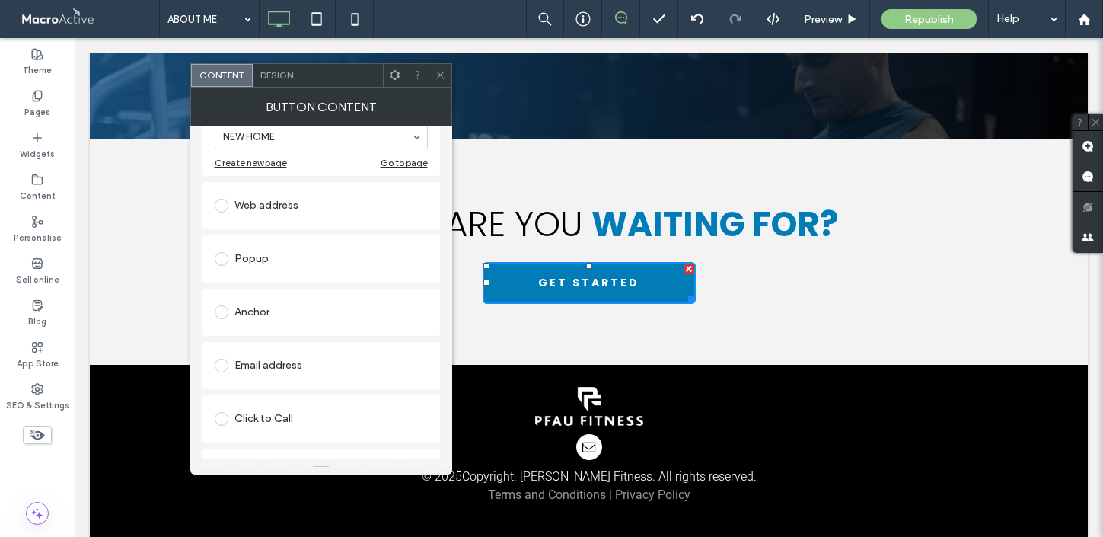
scroll to position [243, 0]
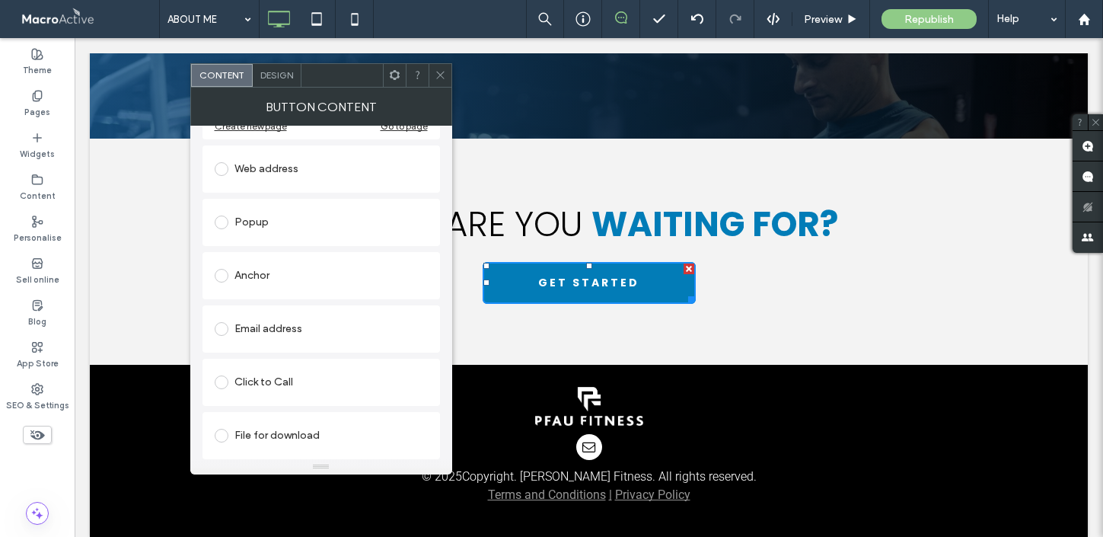
click at [443, 78] on use at bounding box center [440, 76] width 8 height 8
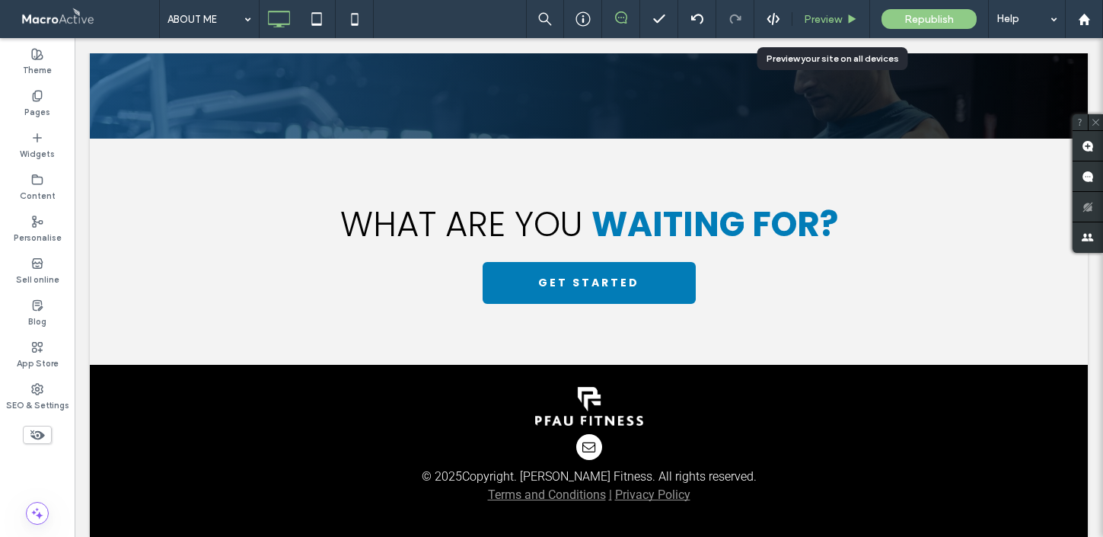
click at [845, 23] on div "Preview" at bounding box center [830, 19] width 77 height 13
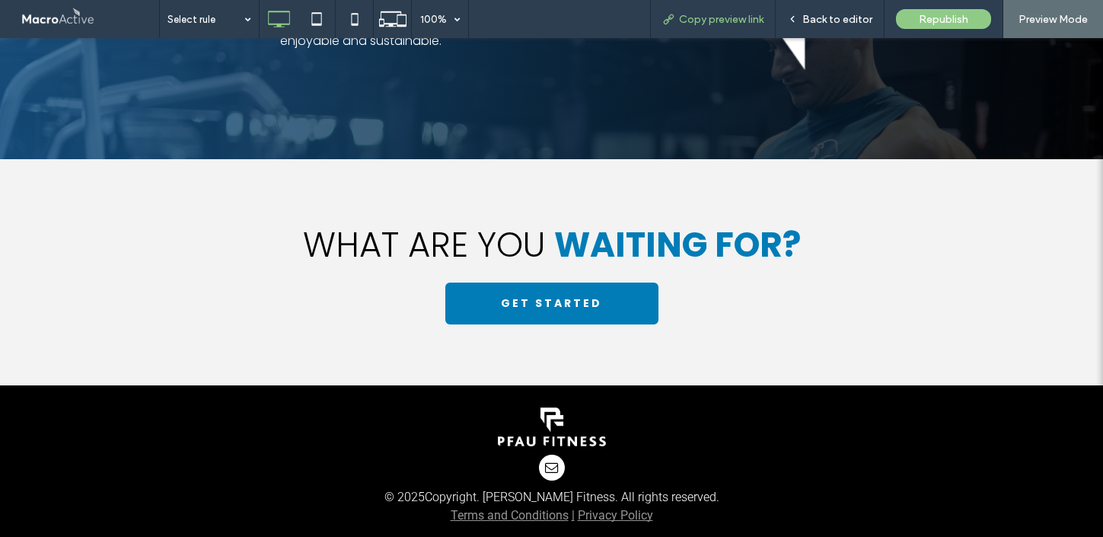
scroll to position [1720, 0]
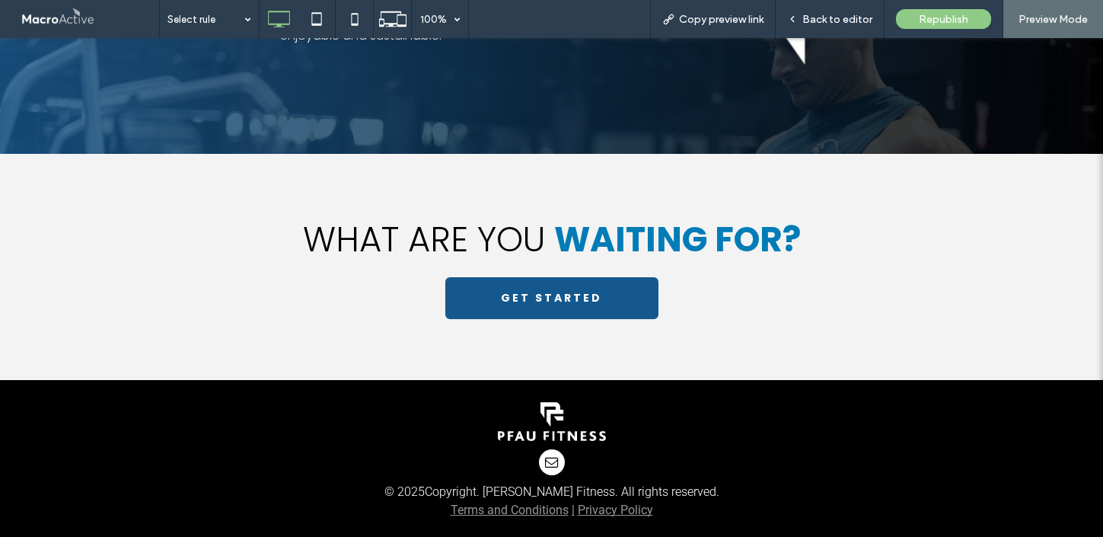
click at [544, 282] on span "GET STARTED" at bounding box center [551, 297] width 101 height 31
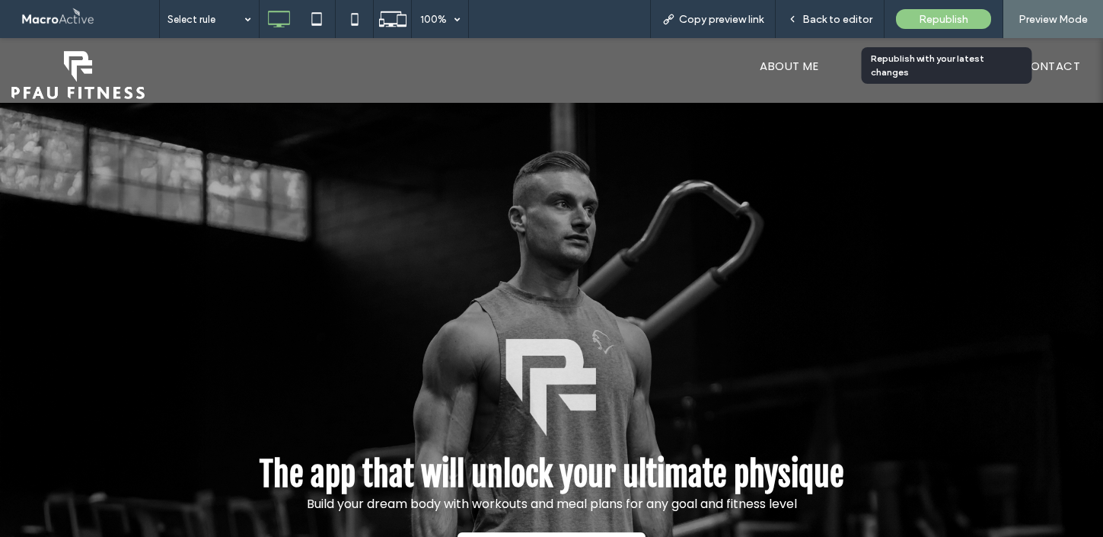
click at [941, 21] on span "Republish" at bounding box center [943, 19] width 49 height 13
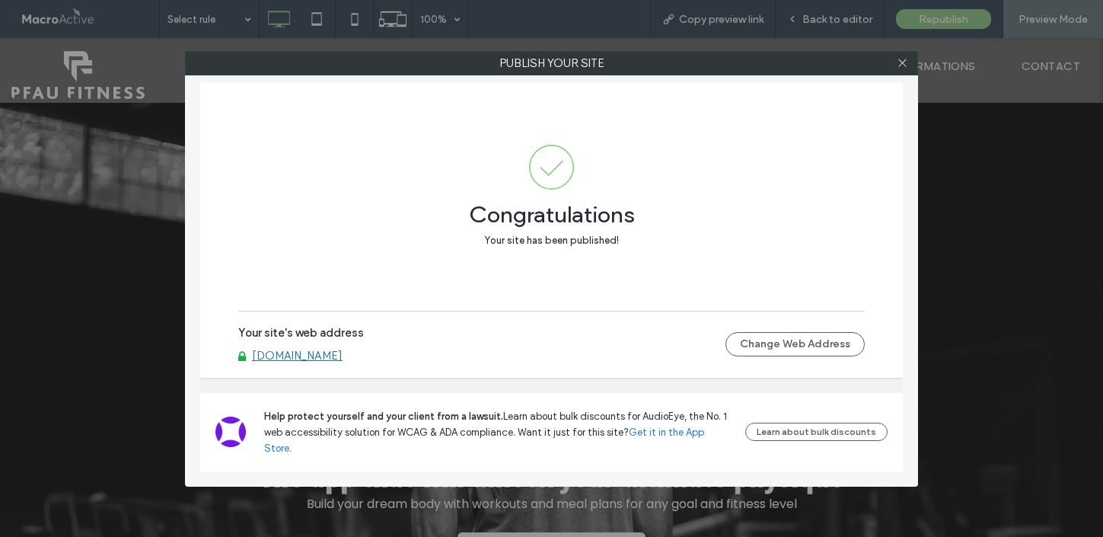
click at [300, 362] on link "www.apfau.com" at bounding box center [297, 356] width 91 height 14
click at [903, 65] on icon at bounding box center [902, 62] width 11 height 11
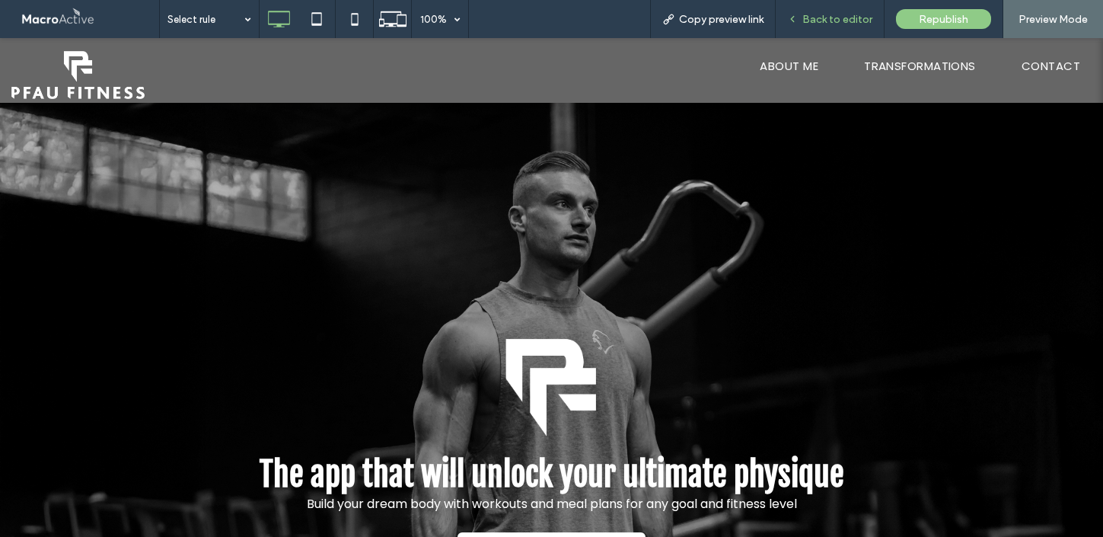
click at [837, 14] on span "Back to editor" at bounding box center [837, 19] width 70 height 13
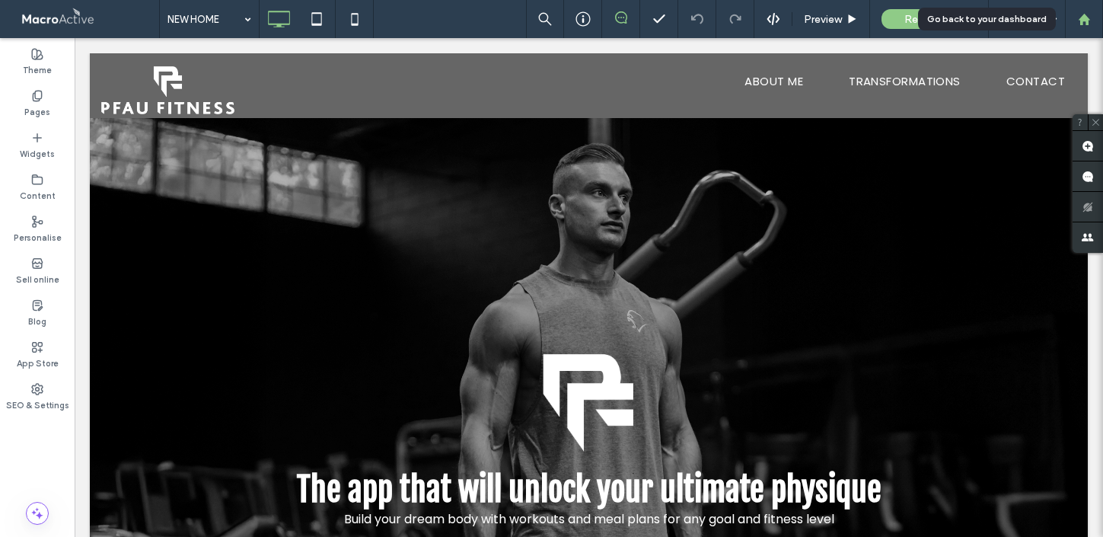
click at [1086, 16] on use at bounding box center [1083, 18] width 11 height 11
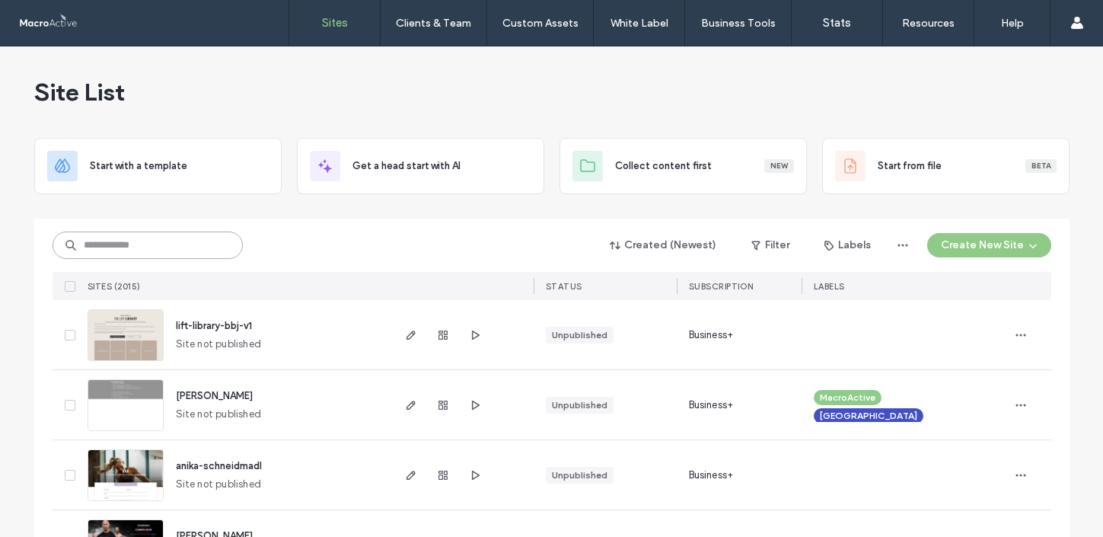
click at [162, 251] on input at bounding box center [148, 244] width 190 height 27
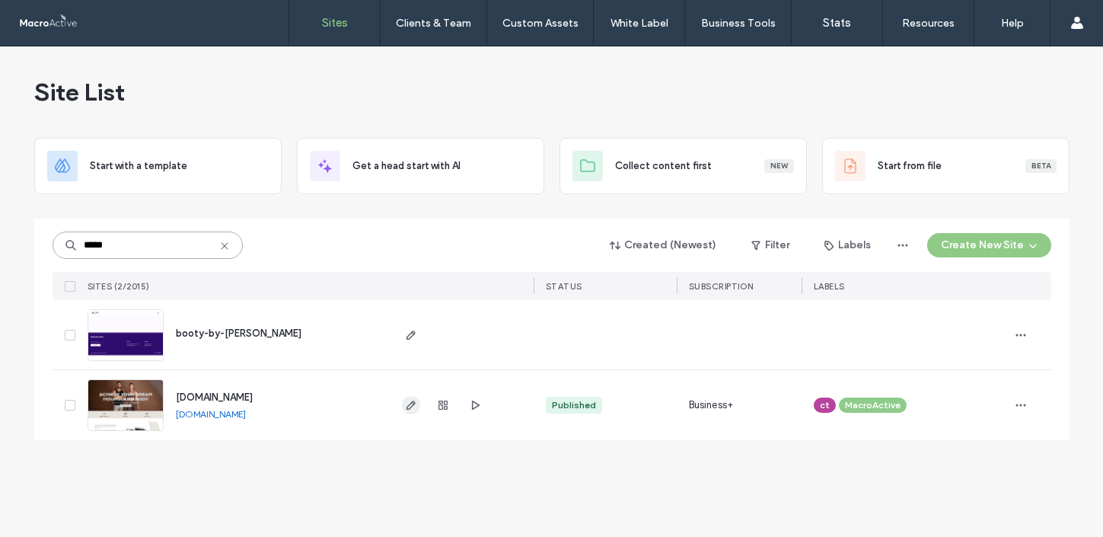
type input "*****"
click at [411, 400] on icon "button" at bounding box center [411, 405] width 12 height 12
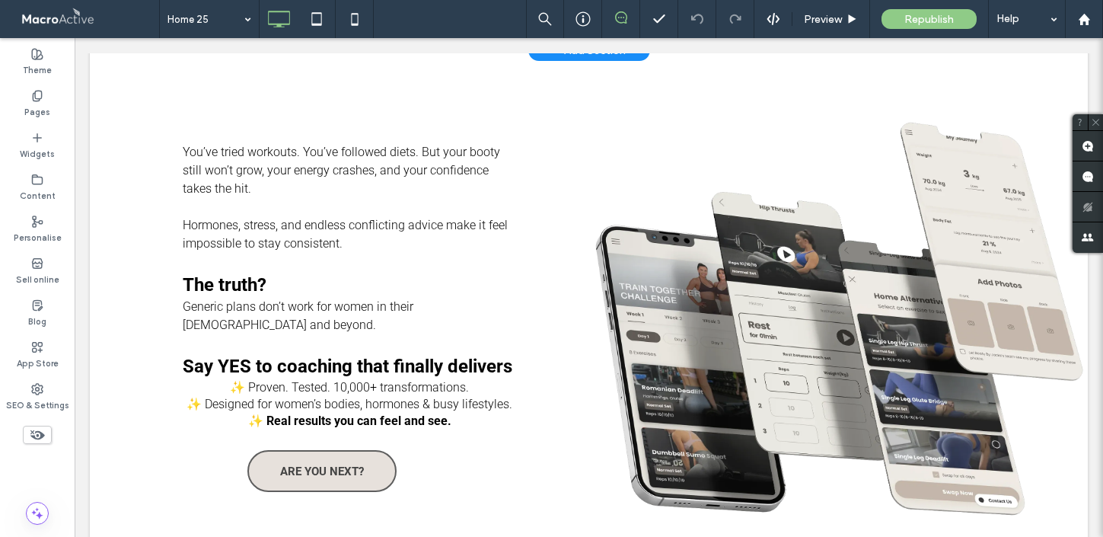
scroll to position [566, 0]
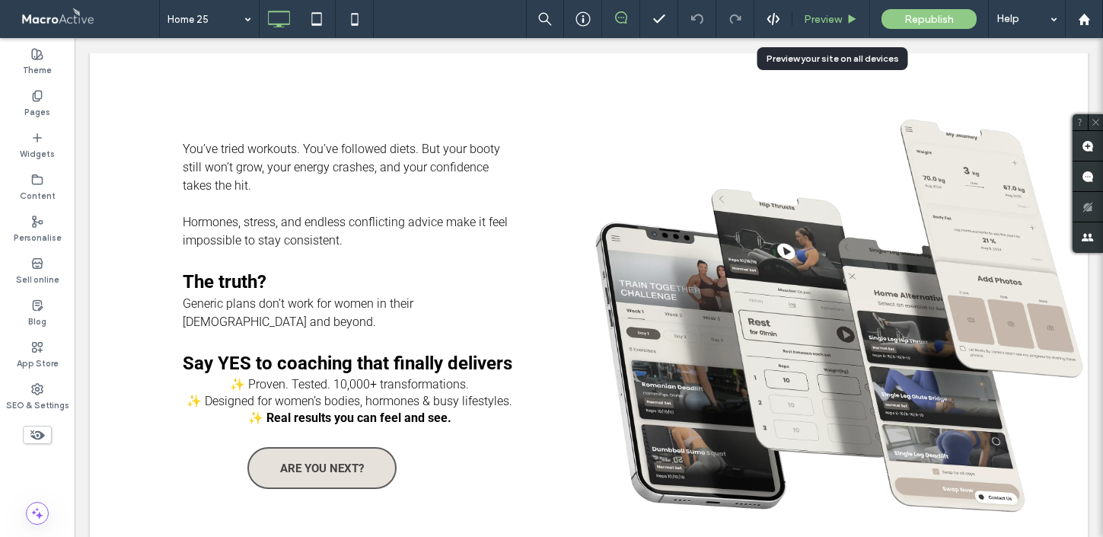
click at [845, 17] on div "Preview" at bounding box center [830, 19] width 77 height 13
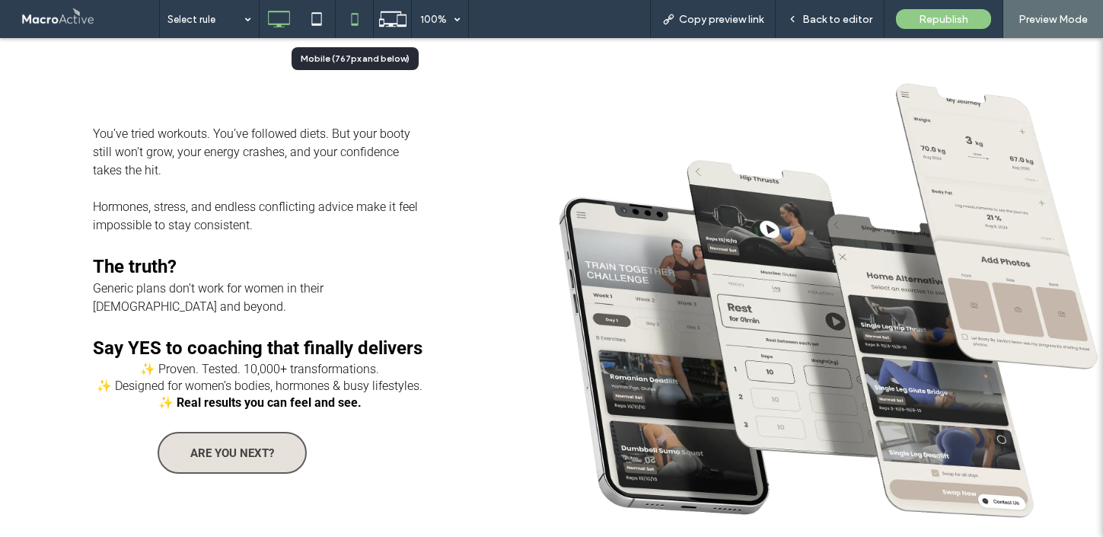
click at [357, 15] on use at bounding box center [354, 19] width 7 height 12
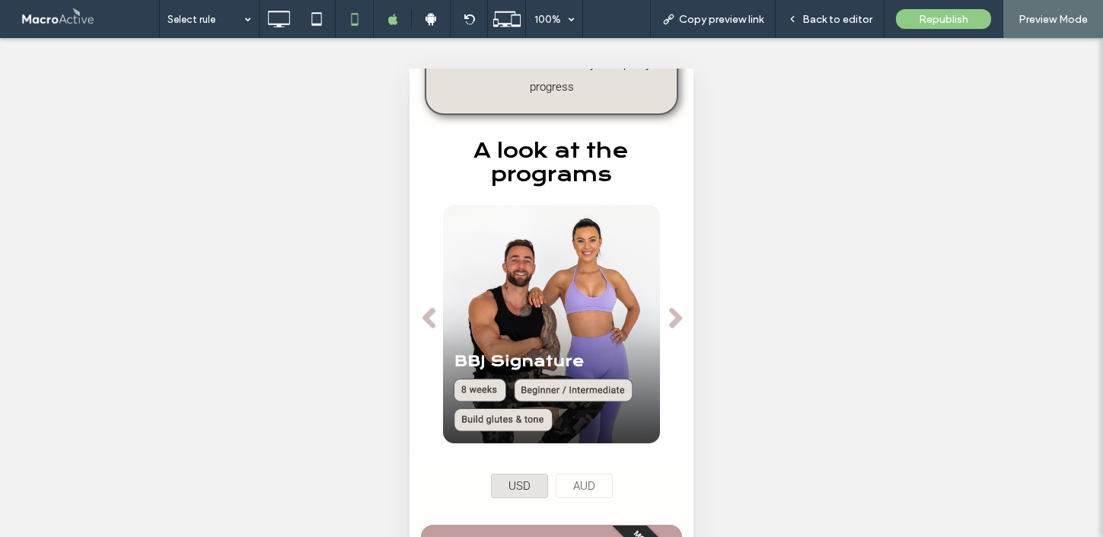
scroll to position [1164, 0]
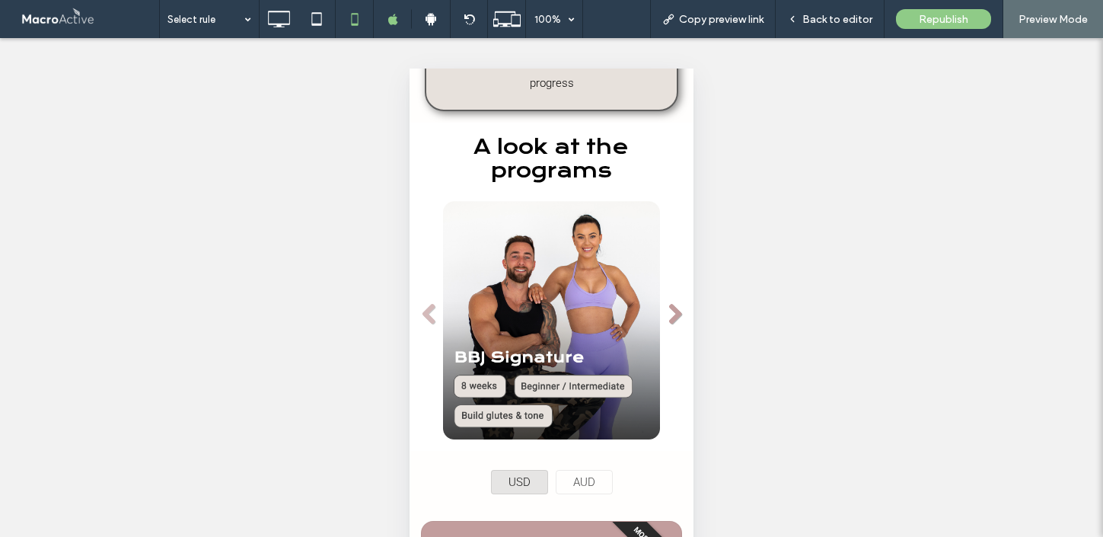
click at [677, 303] on link "Next" at bounding box center [674, 314] width 23 height 23
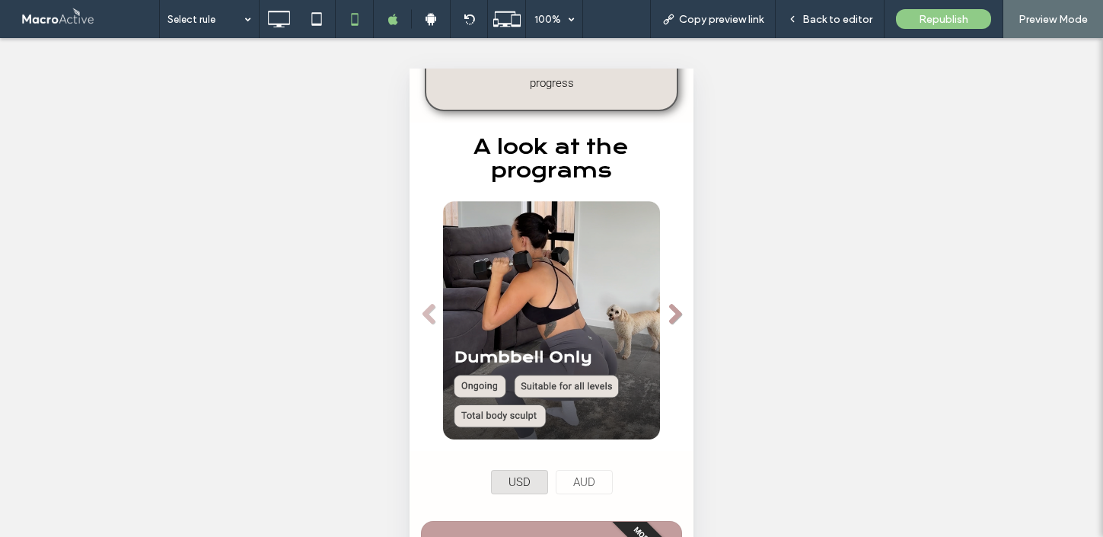
click at [678, 303] on link "Next" at bounding box center [674, 314] width 23 height 23
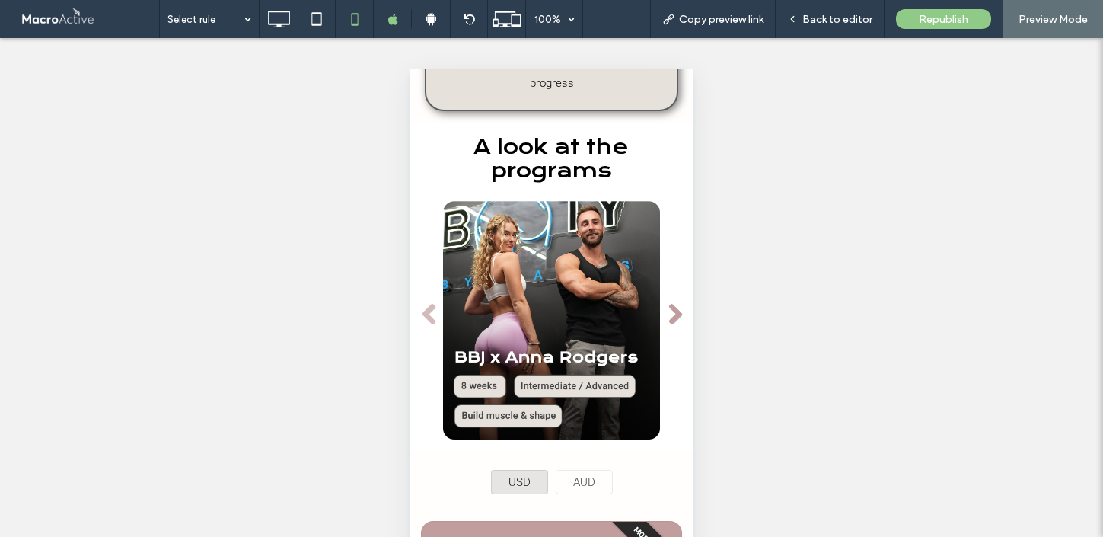
click at [674, 303] on link "Next" at bounding box center [674, 314] width 23 height 23
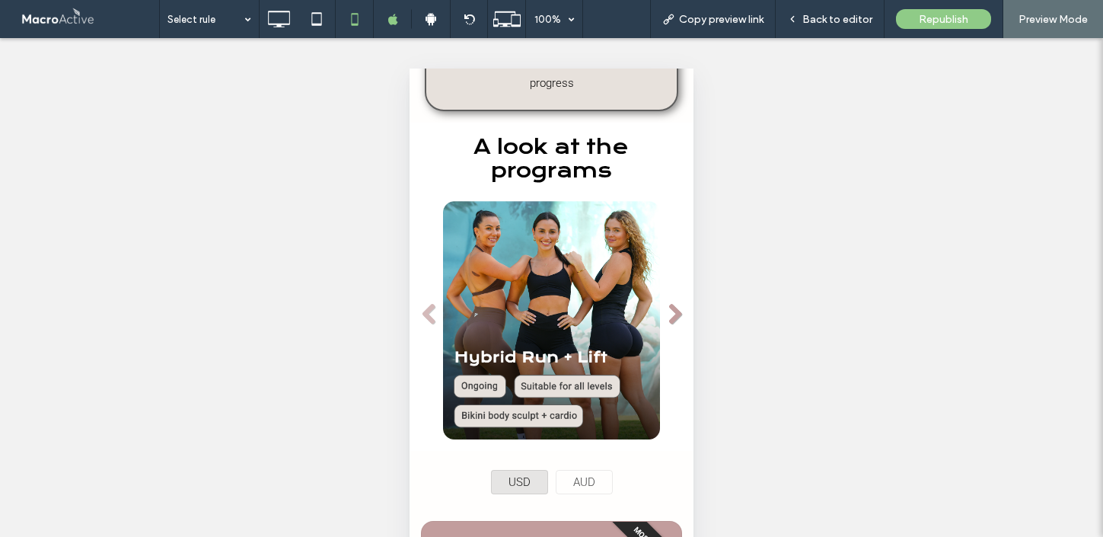
click at [675, 303] on link "Next" at bounding box center [674, 314] width 23 height 23
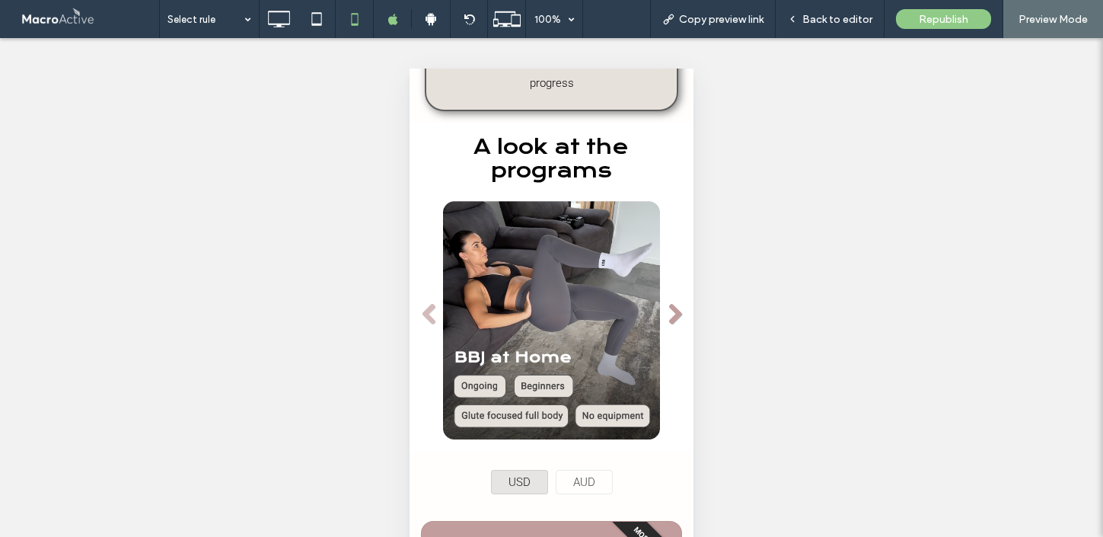
click at [674, 303] on link "Next" at bounding box center [674, 314] width 23 height 23
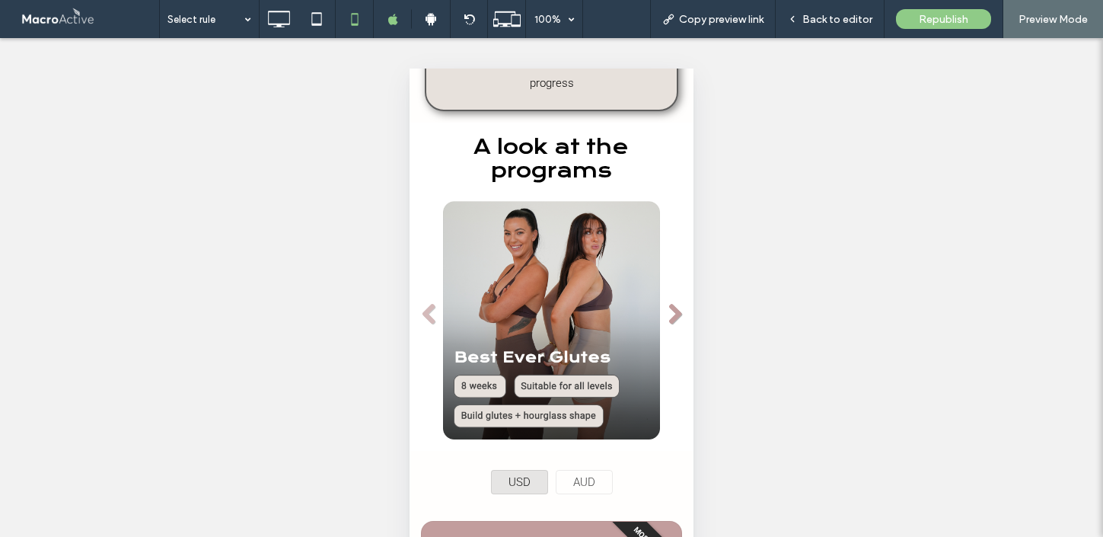
click at [674, 303] on link "Next" at bounding box center [674, 314] width 23 height 23
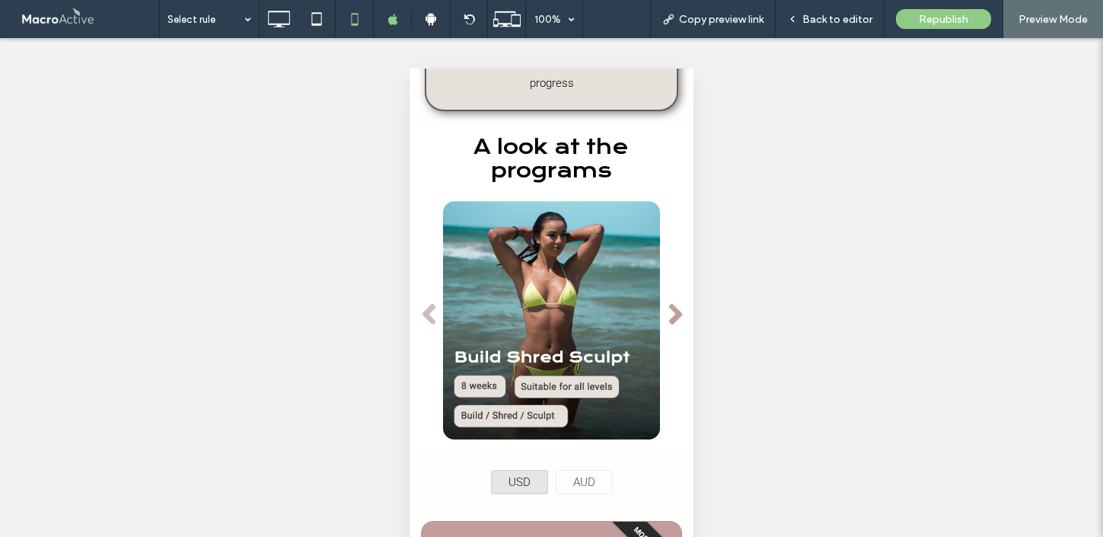
click at [675, 303] on link "Next" at bounding box center [674, 314] width 23 height 23
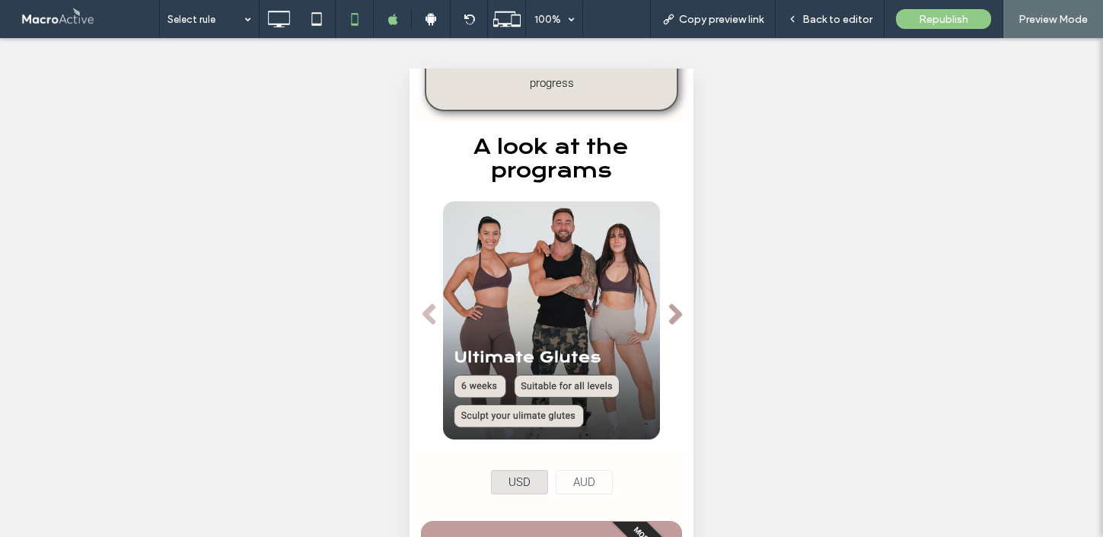
click at [677, 303] on link "Next" at bounding box center [674, 314] width 23 height 23
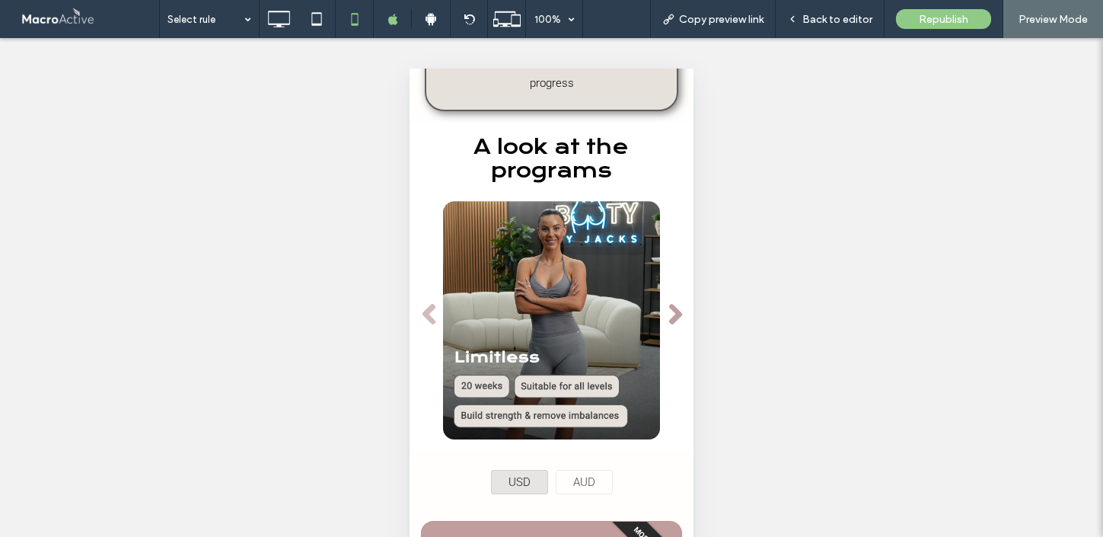
click at [676, 303] on link "Next" at bounding box center [674, 314] width 23 height 23
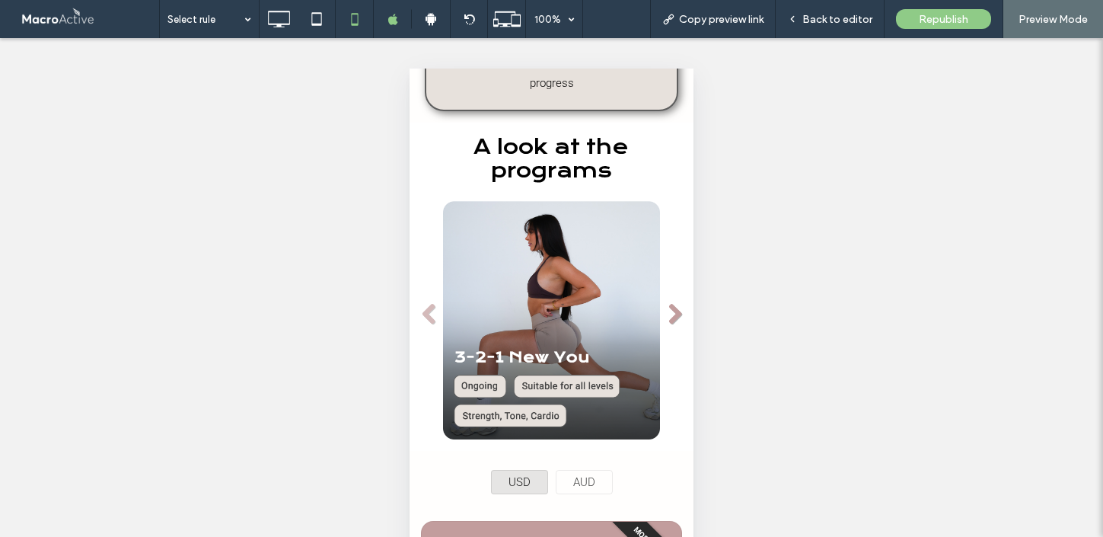
click at [676, 303] on link "Next" at bounding box center [674, 314] width 23 height 23
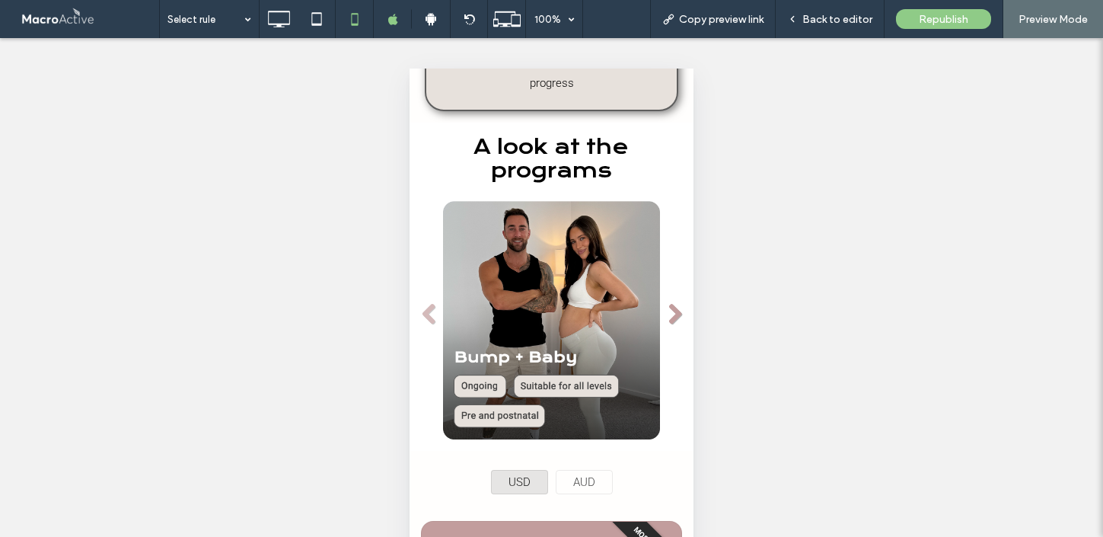
click at [676, 303] on link "Next" at bounding box center [674, 314] width 23 height 23
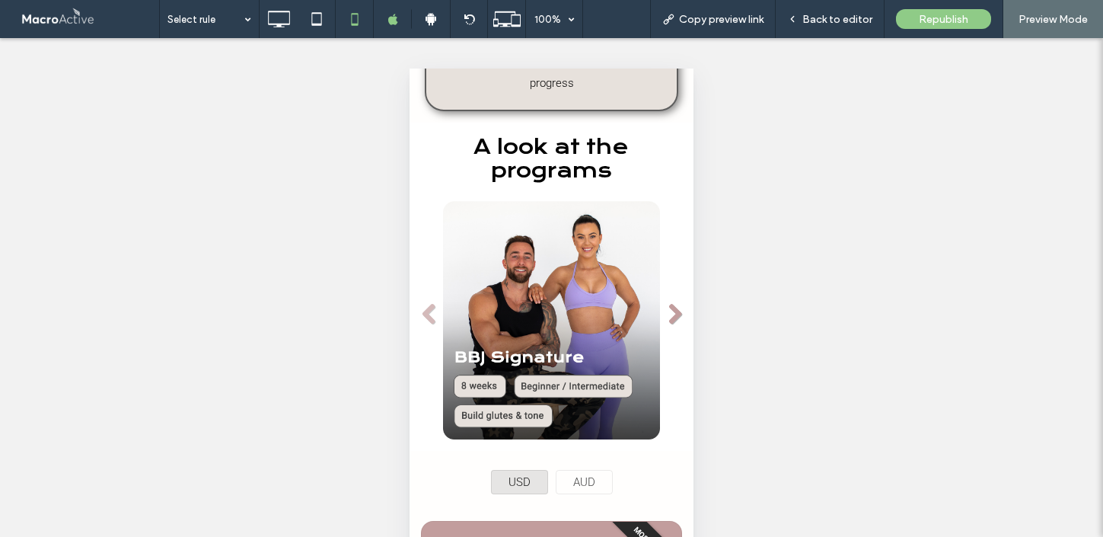
click at [676, 303] on link "Next" at bounding box center [674, 314] width 23 height 23
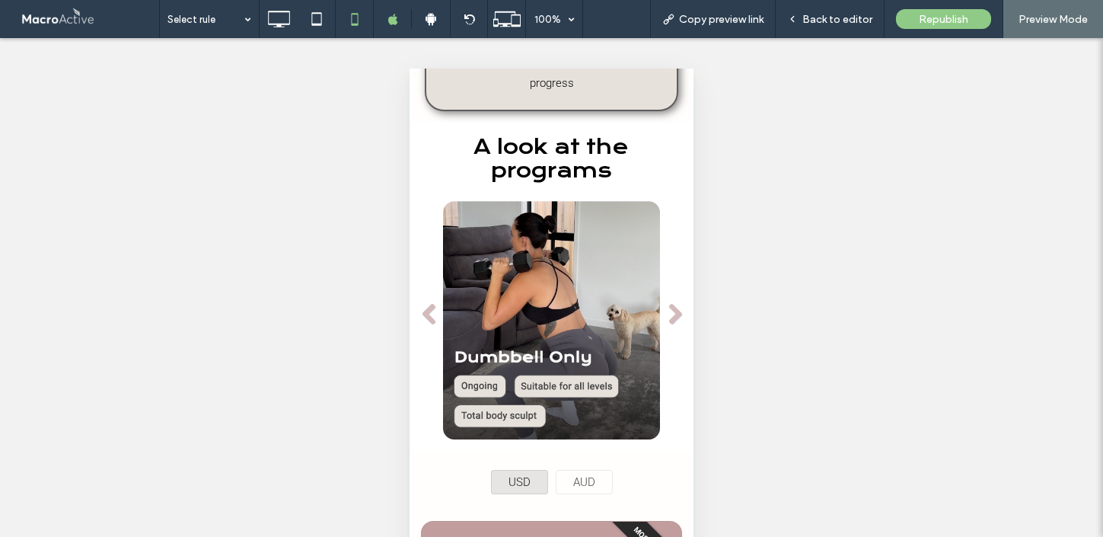
click at [707, 349] on div "Unhide? Yes Unhide? Yes Unhide? Yes Unhide? Yes Unhide? Yes" at bounding box center [551, 306] width 1103 height 537
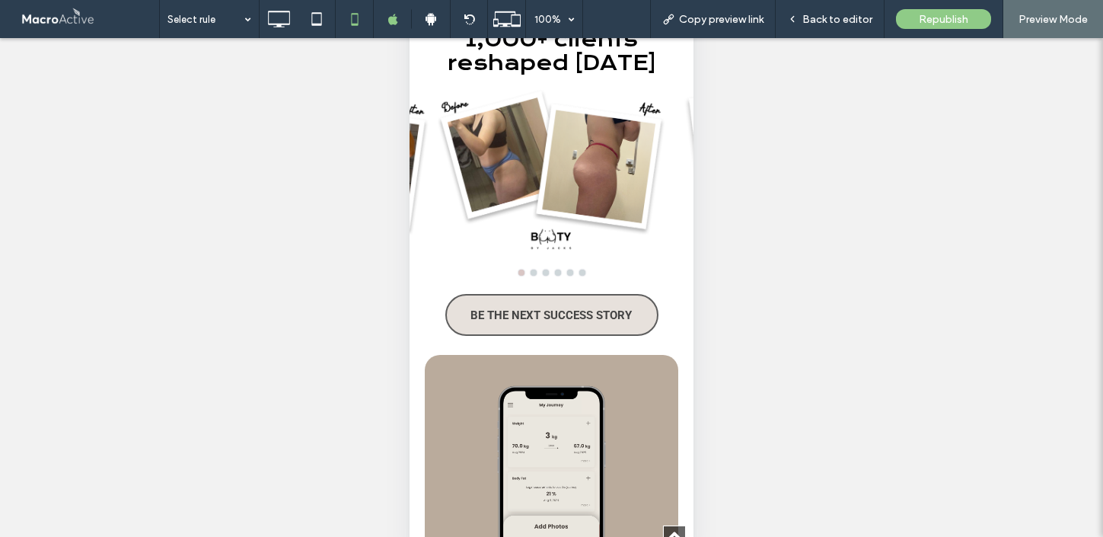
scroll to position [2256, 0]
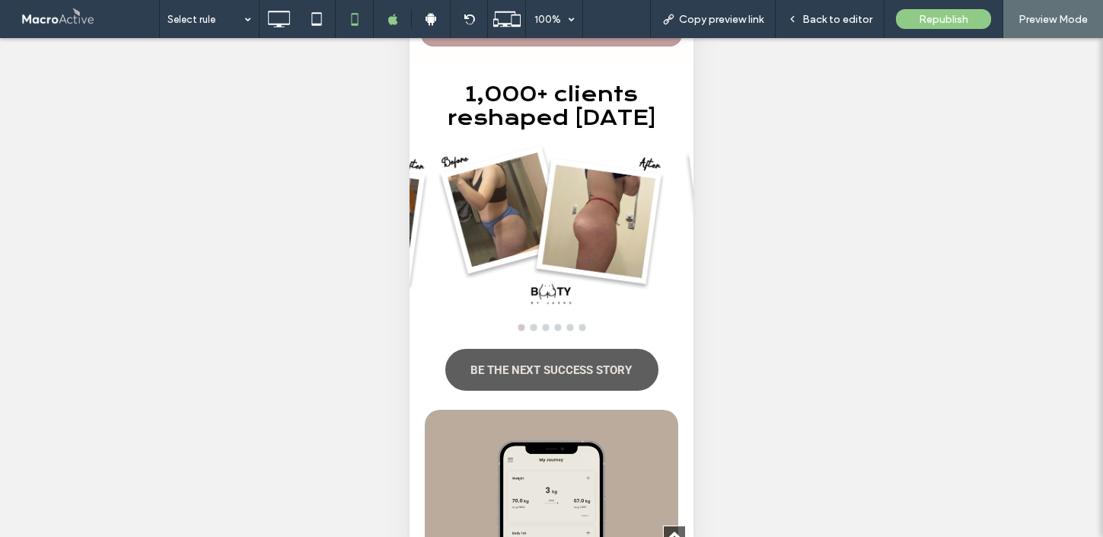
click at [553, 374] on span "BE THE NEXT SUCCESS STORY" at bounding box center [550, 370] width 161 height 29
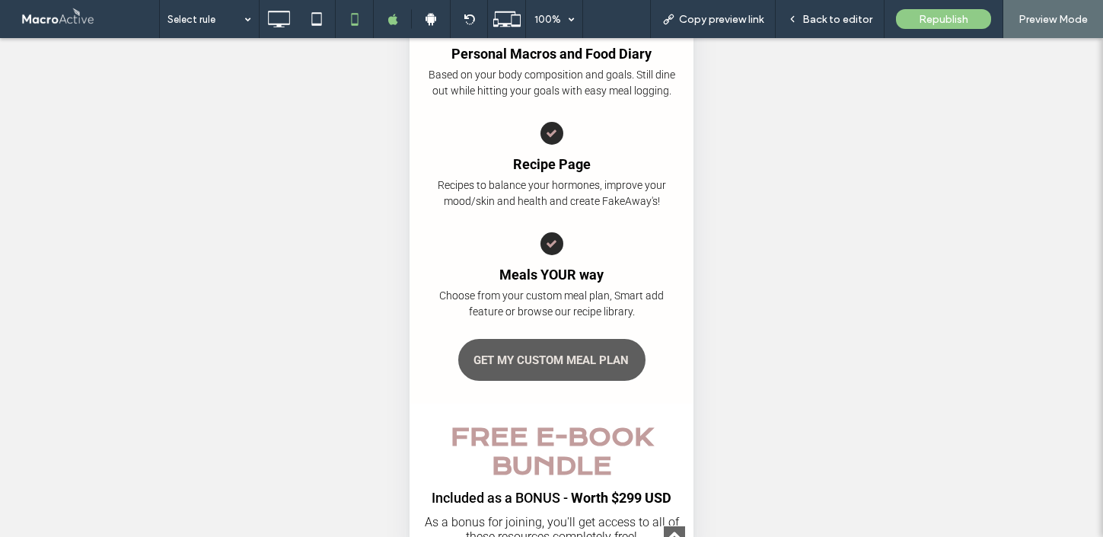
click at [550, 357] on span "GET MY CUSTOM MEAL PLAN" at bounding box center [551, 360] width 155 height 29
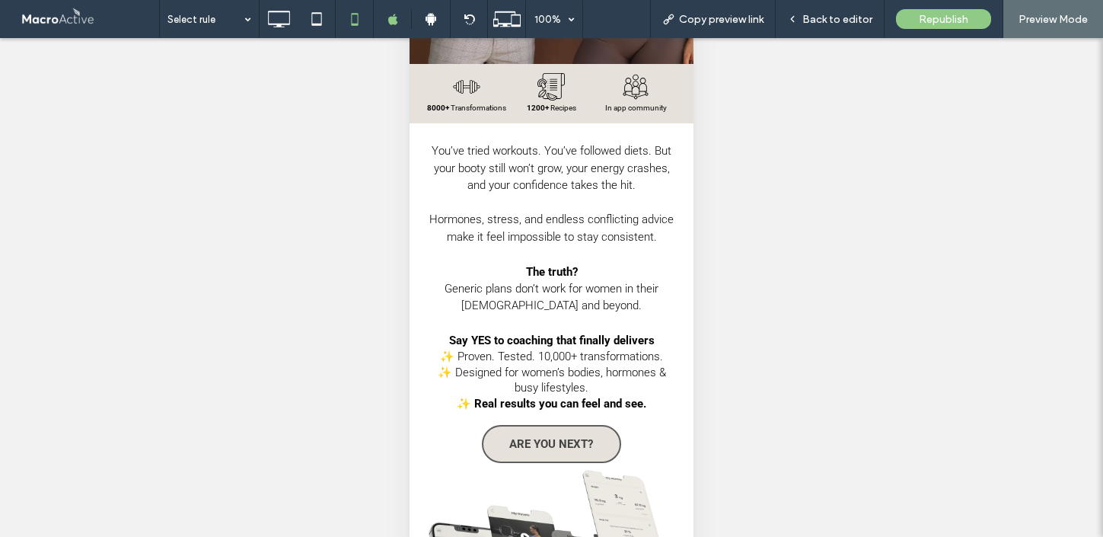
scroll to position [215, 0]
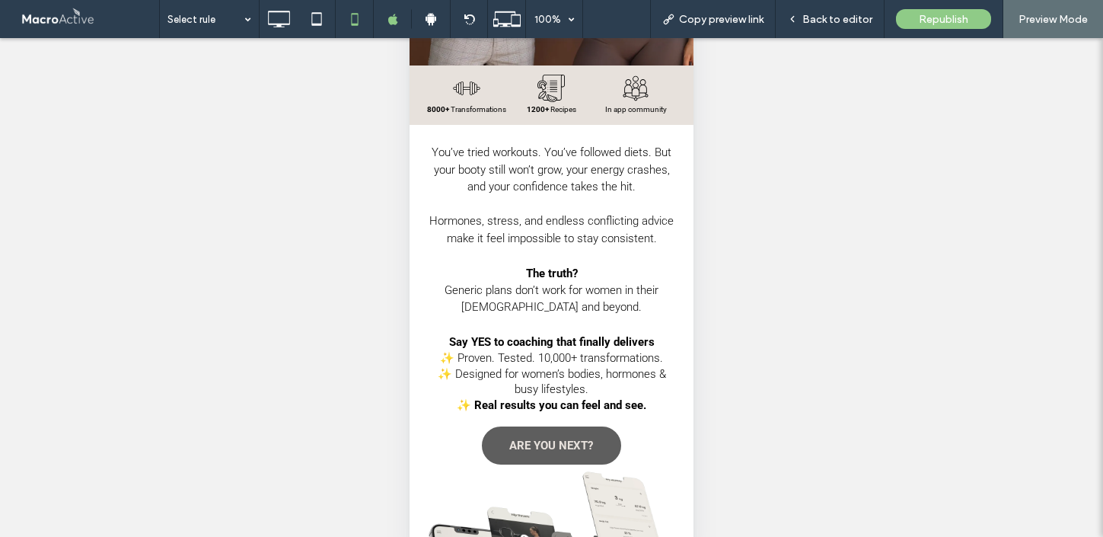
click at [540, 449] on span "ARE YOU NEXT?" at bounding box center [551, 445] width 84 height 29
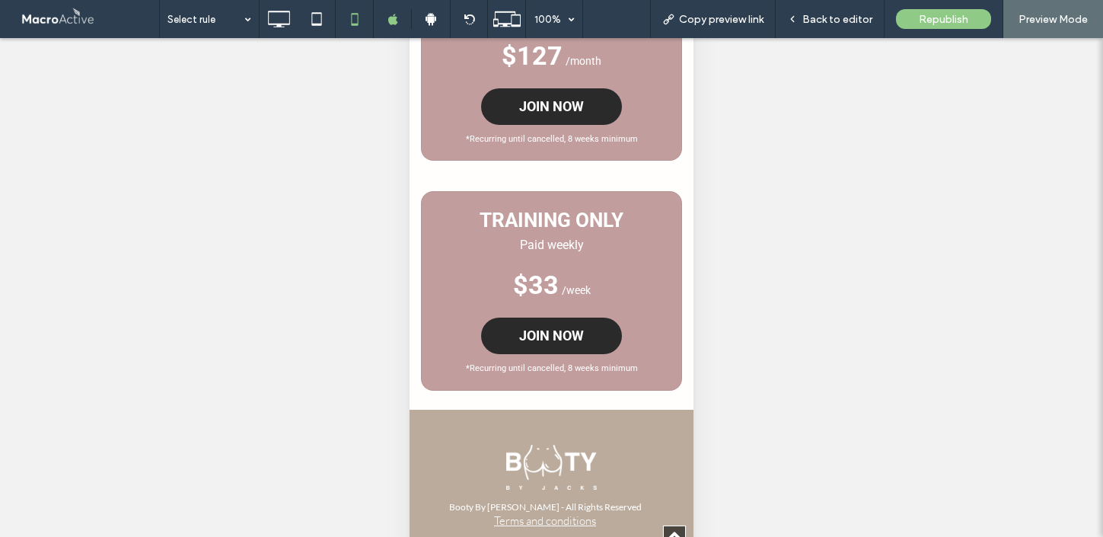
scroll to position [4156, 0]
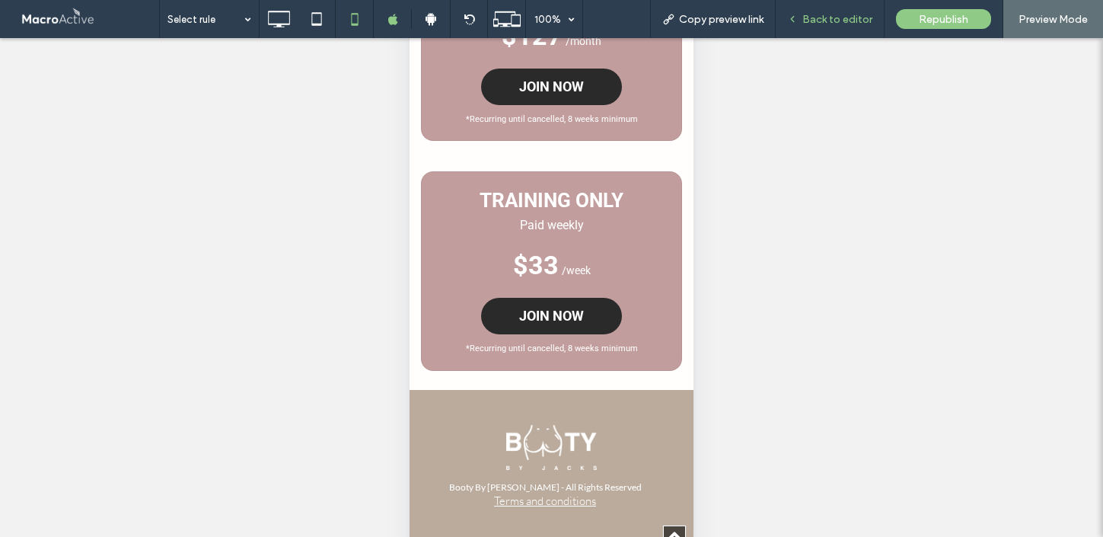
click at [826, 25] on div "Back to editor" at bounding box center [830, 19] width 109 height 38
click at [824, 27] on div "Back to editor" at bounding box center [830, 19] width 109 height 38
click at [843, 18] on span "Back to editor" at bounding box center [837, 19] width 70 height 13
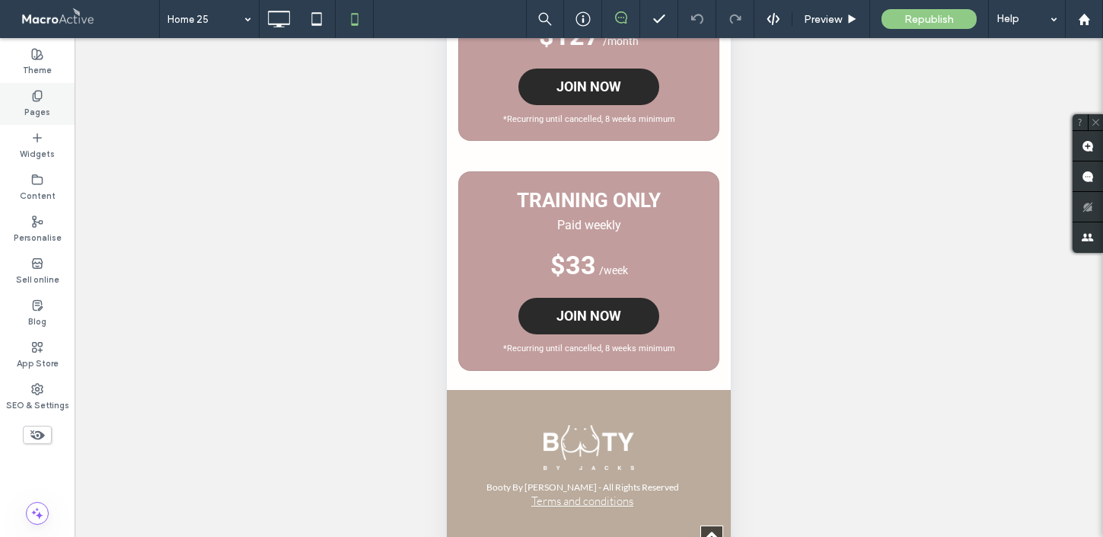
click at [49, 108] on div "Pages" at bounding box center [37, 104] width 75 height 42
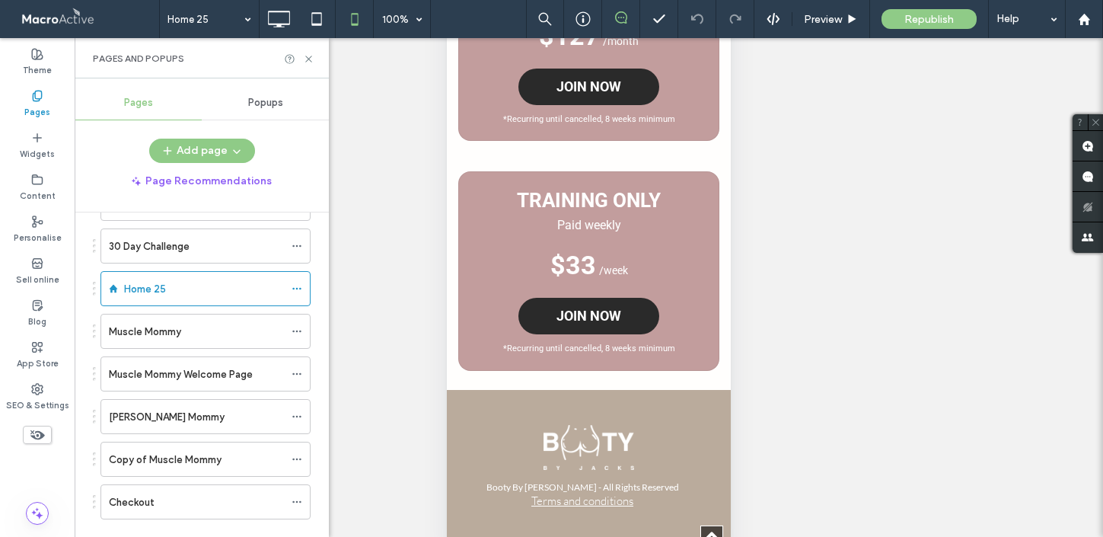
scroll to position [2112, 0]
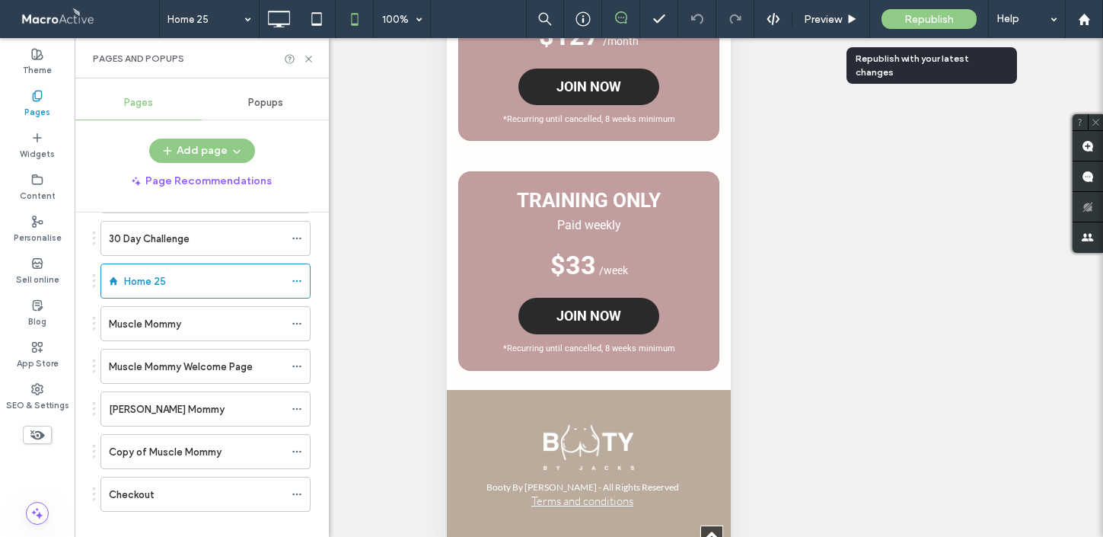
click at [917, 21] on span "Republish" at bounding box center [928, 19] width 49 height 13
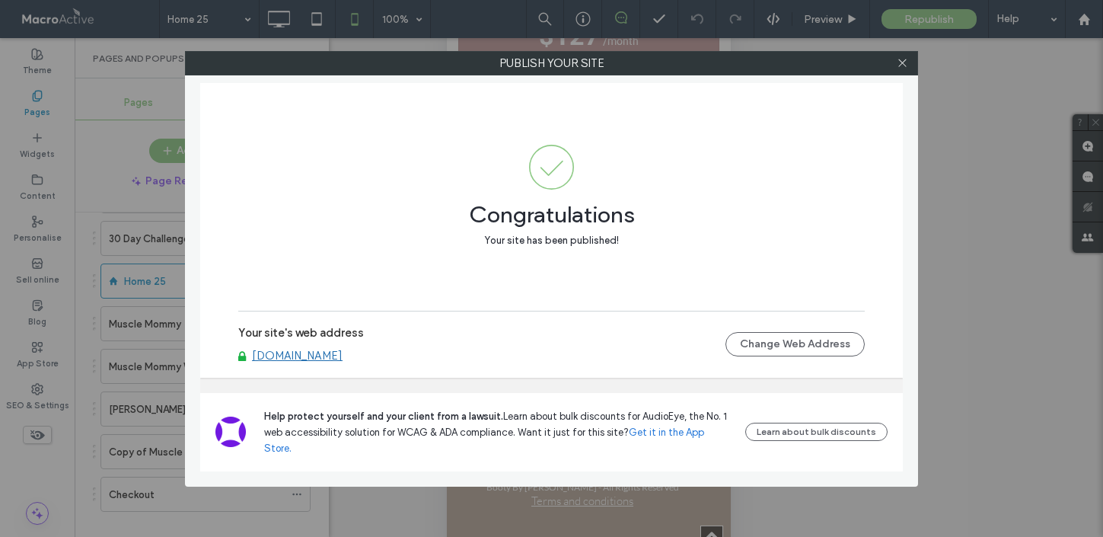
click at [310, 362] on link "[DOMAIN_NAME]" at bounding box center [297, 356] width 91 height 14
click at [903, 61] on use at bounding box center [902, 63] width 8 height 8
